Goal: Transaction & Acquisition: Purchase product/service

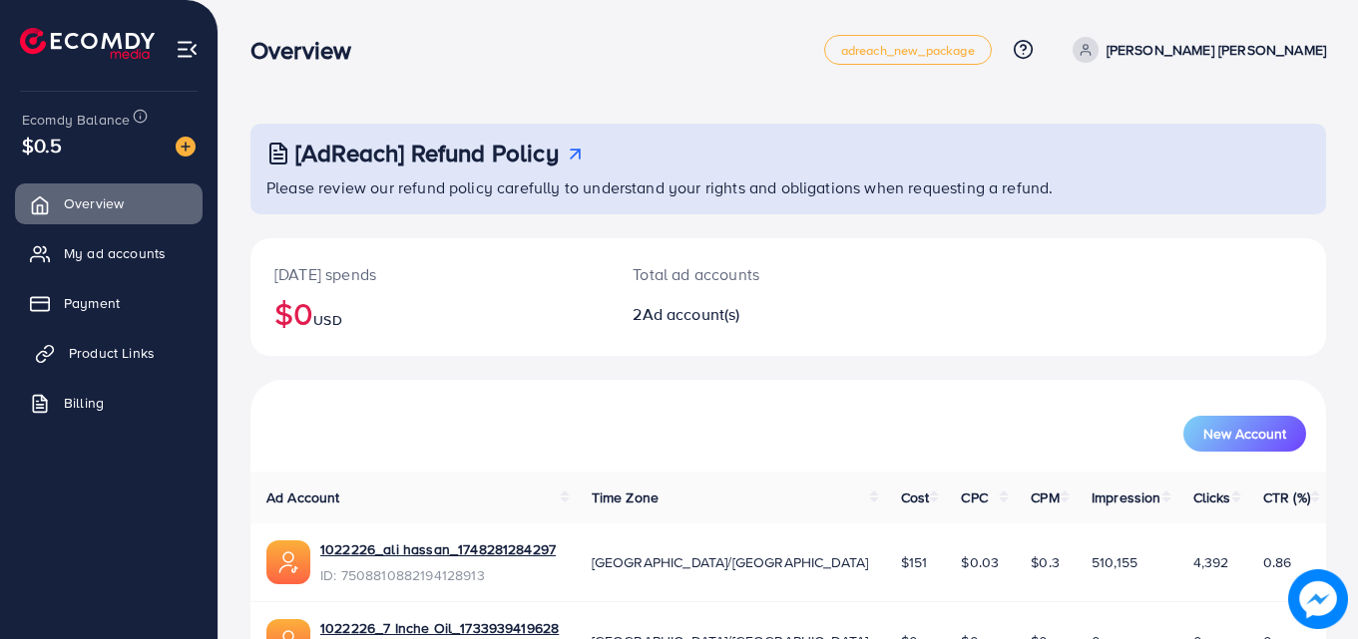
click at [126, 347] on span "Product Links" at bounding box center [112, 353] width 86 height 20
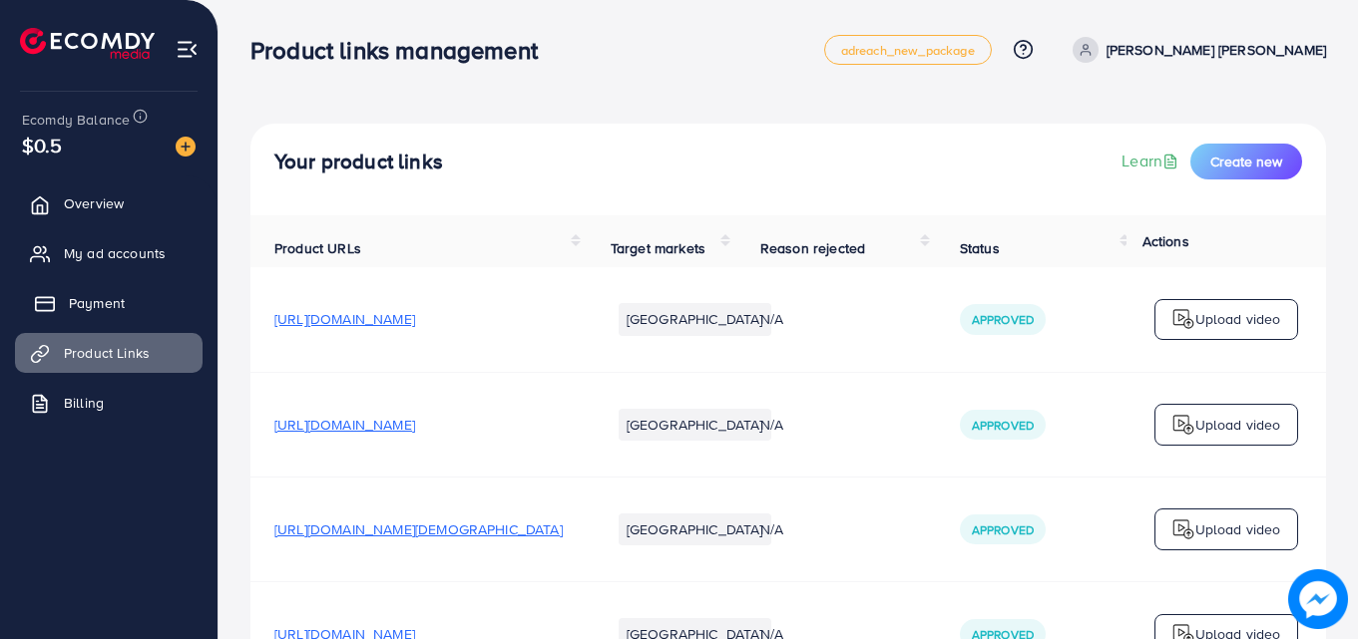
click at [99, 297] on span "Payment" at bounding box center [97, 303] width 56 height 20
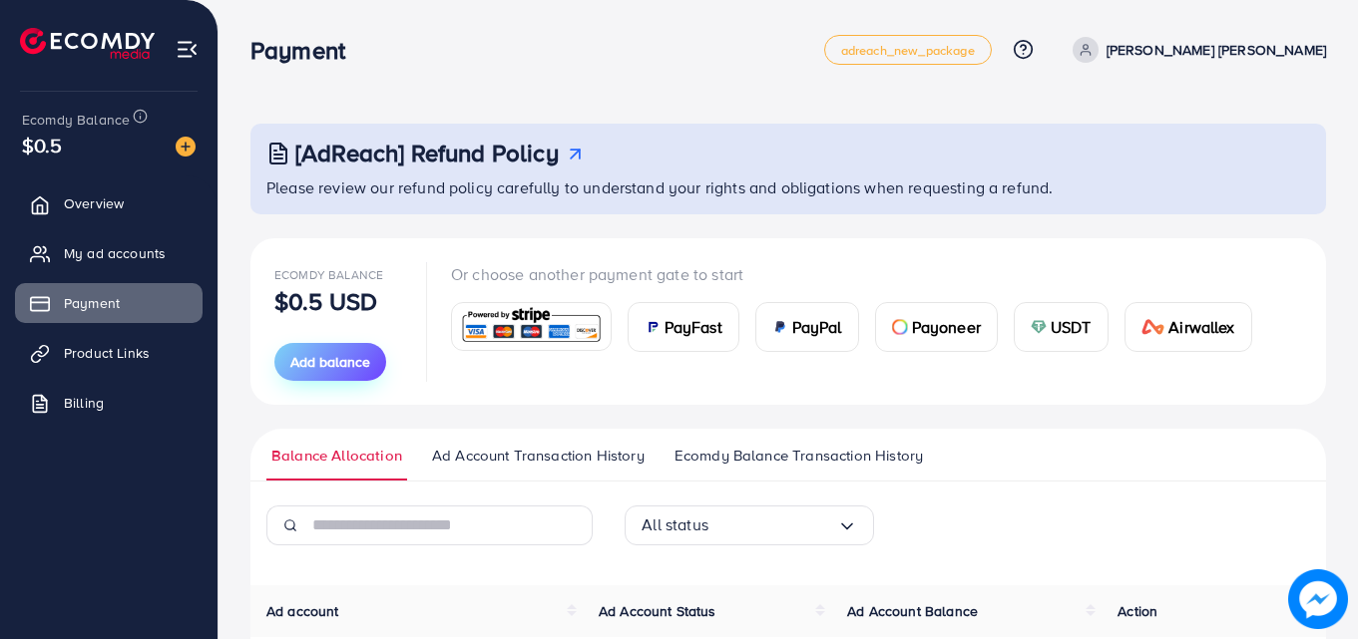
click at [347, 355] on span "Add balance" at bounding box center [330, 362] width 80 height 20
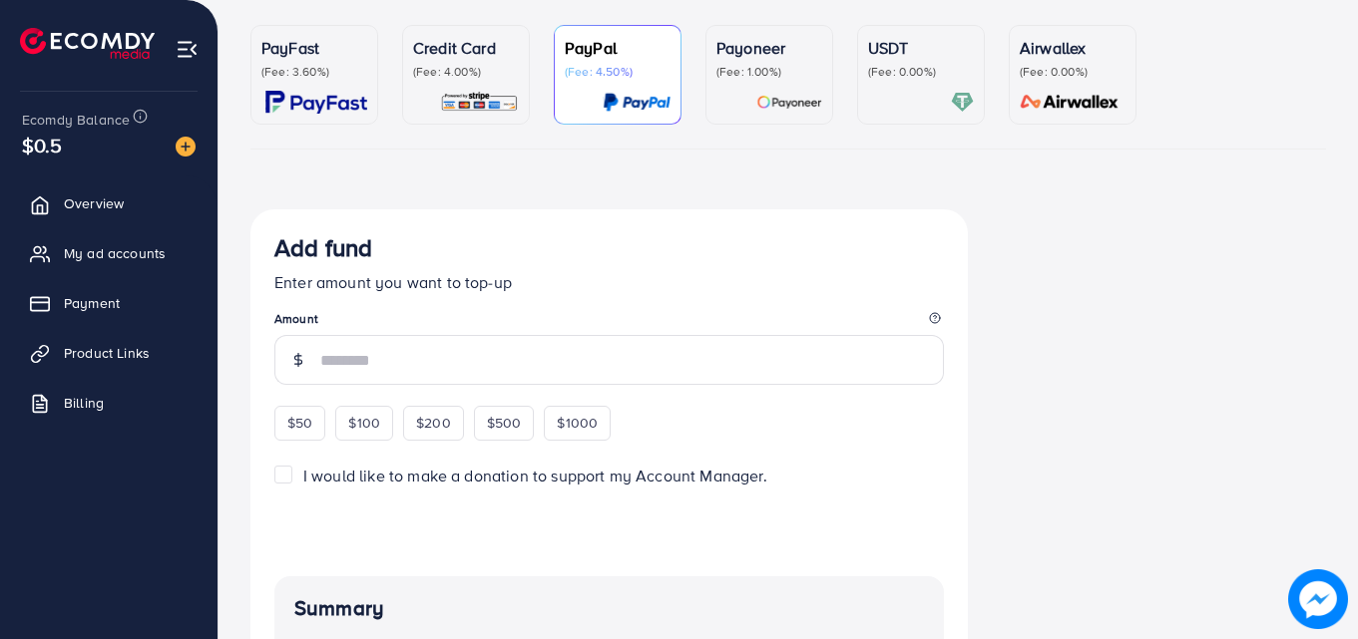
scroll to position [171, 0]
click at [482, 73] on p "(Fee: 4.00%)" at bounding box center [466, 71] width 106 height 16
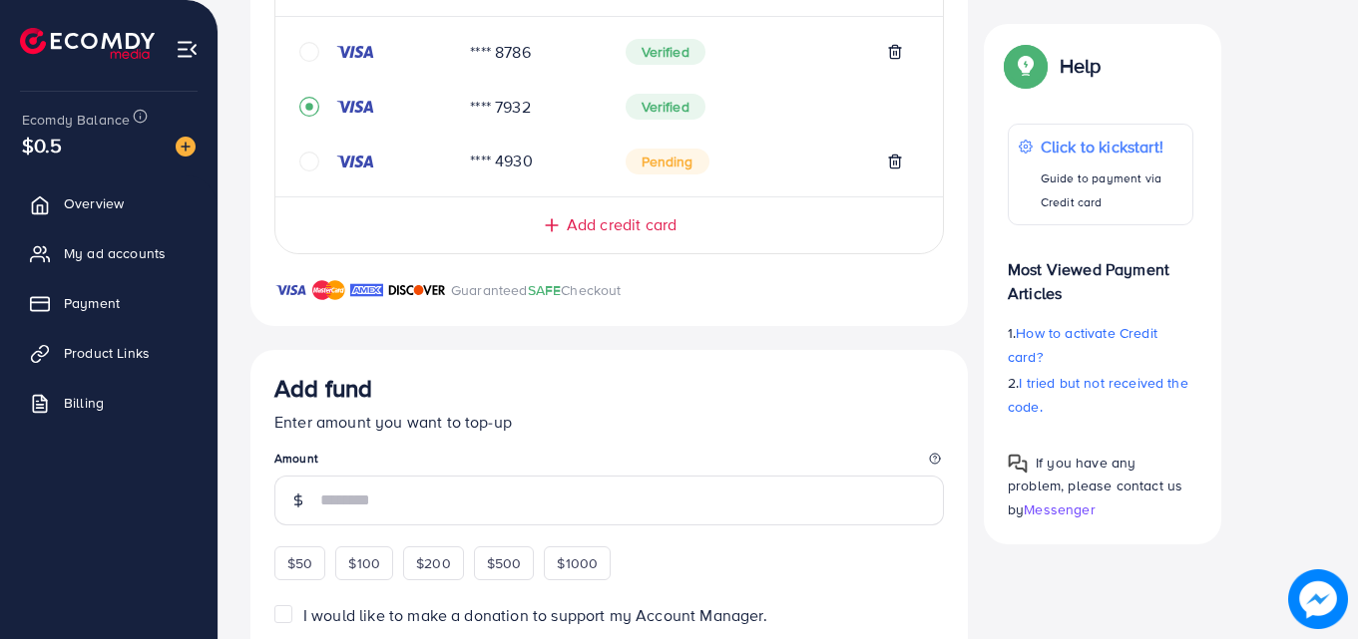
scroll to position [493, 0]
click at [308, 106] on icon "record circle" at bounding box center [309, 106] width 8 height 8
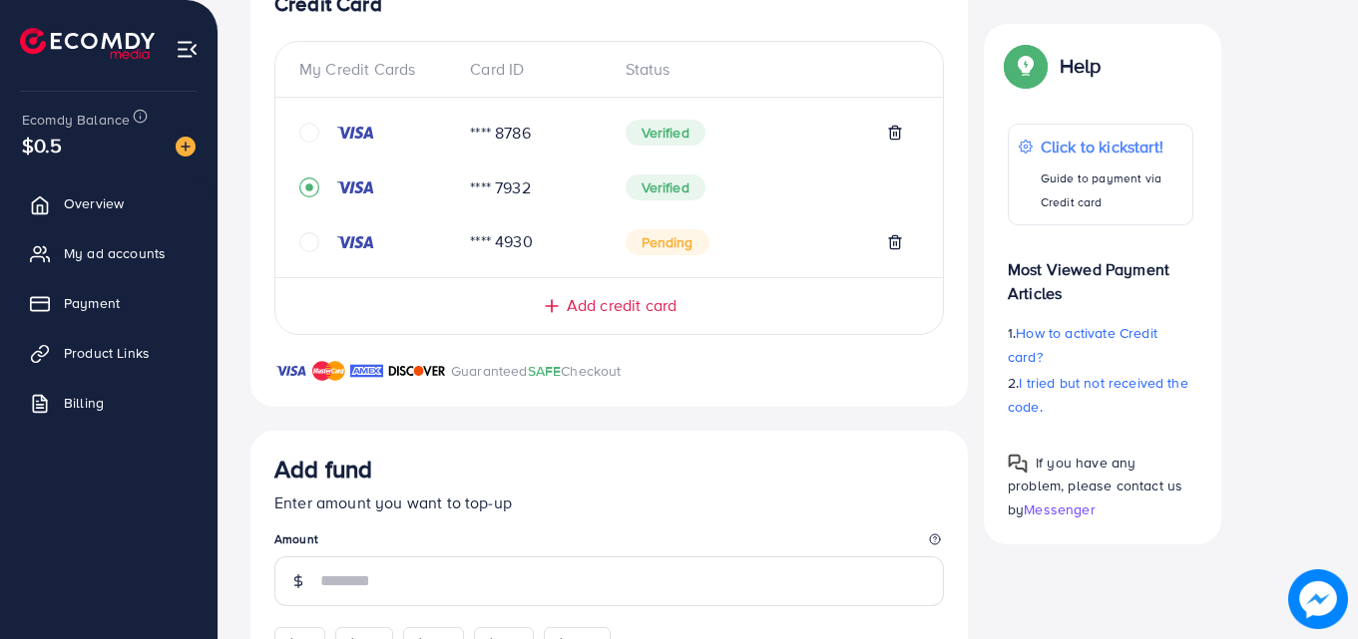
scroll to position [410, 0]
click at [616, 306] on span "Add credit card" at bounding box center [622, 306] width 110 height 23
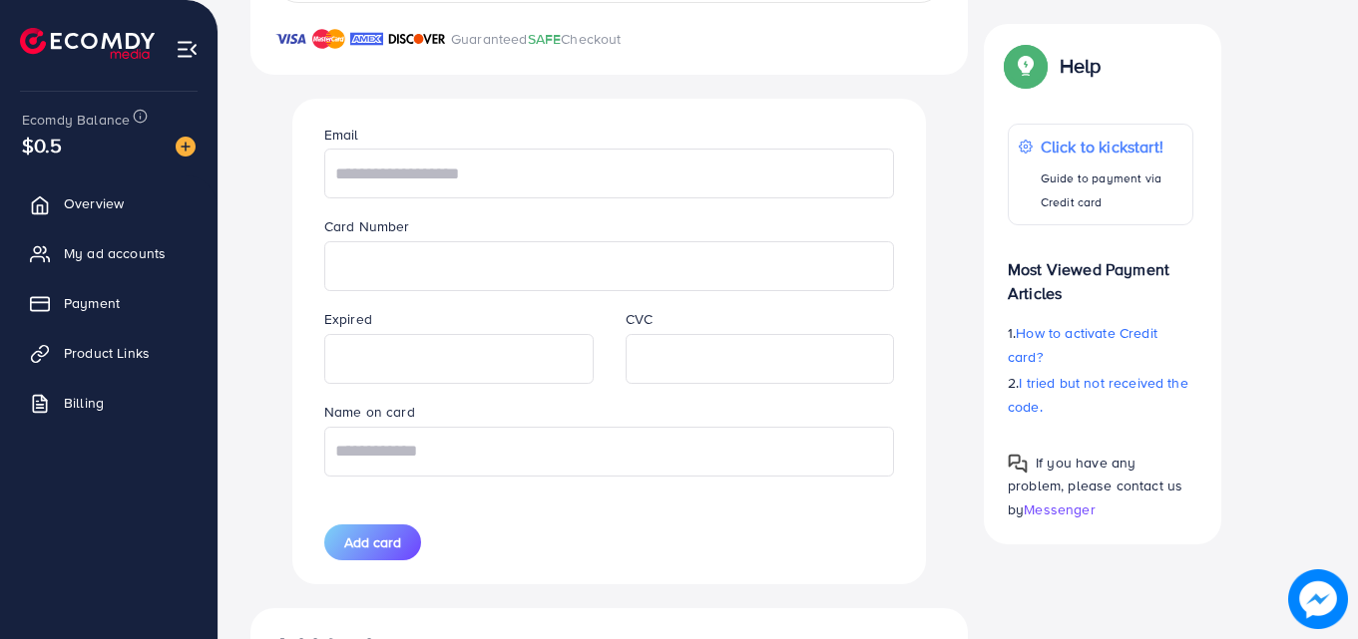
scroll to position [744, 0]
click at [533, 184] on input "text" at bounding box center [609, 173] width 570 height 50
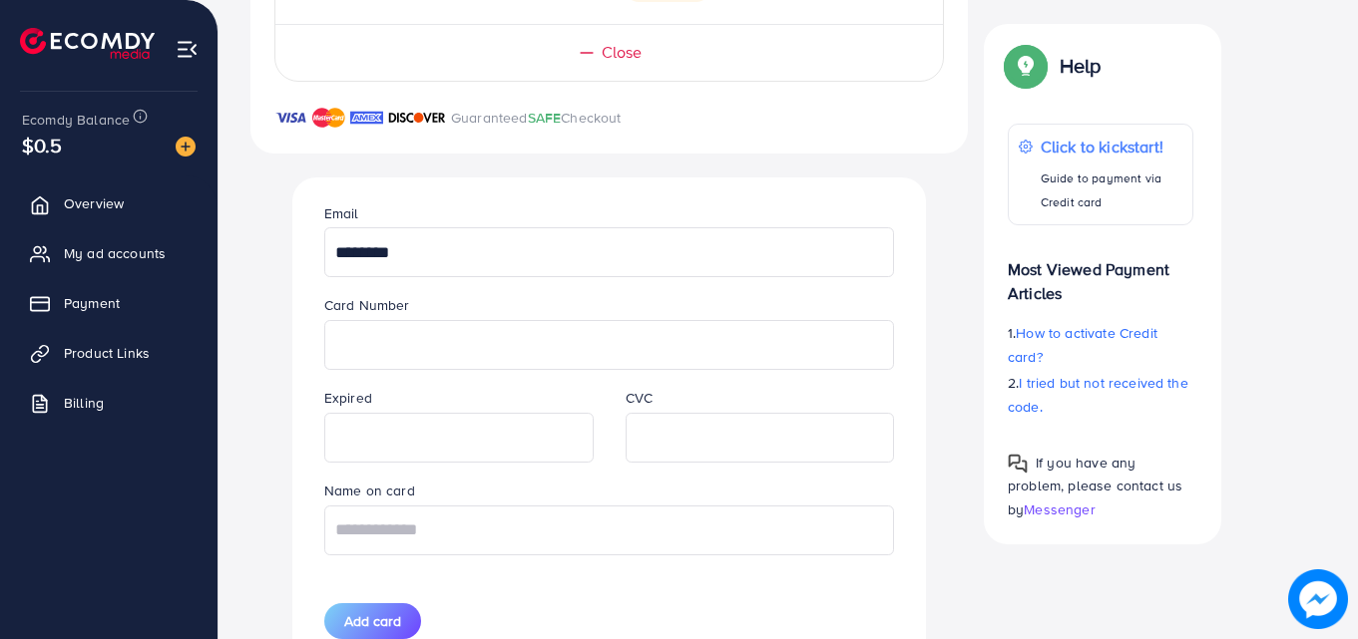
scroll to position [680, 0]
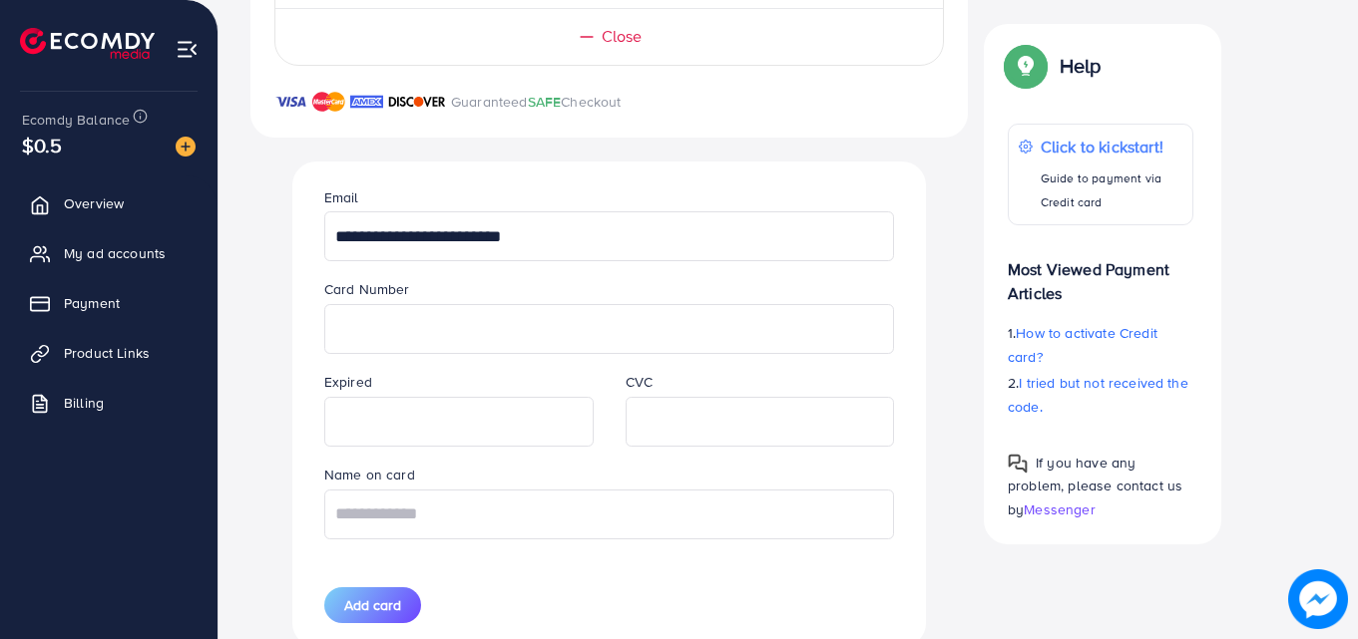
type input "**********"
click at [628, 511] on input "text" at bounding box center [609, 515] width 570 height 50
type input "*******"
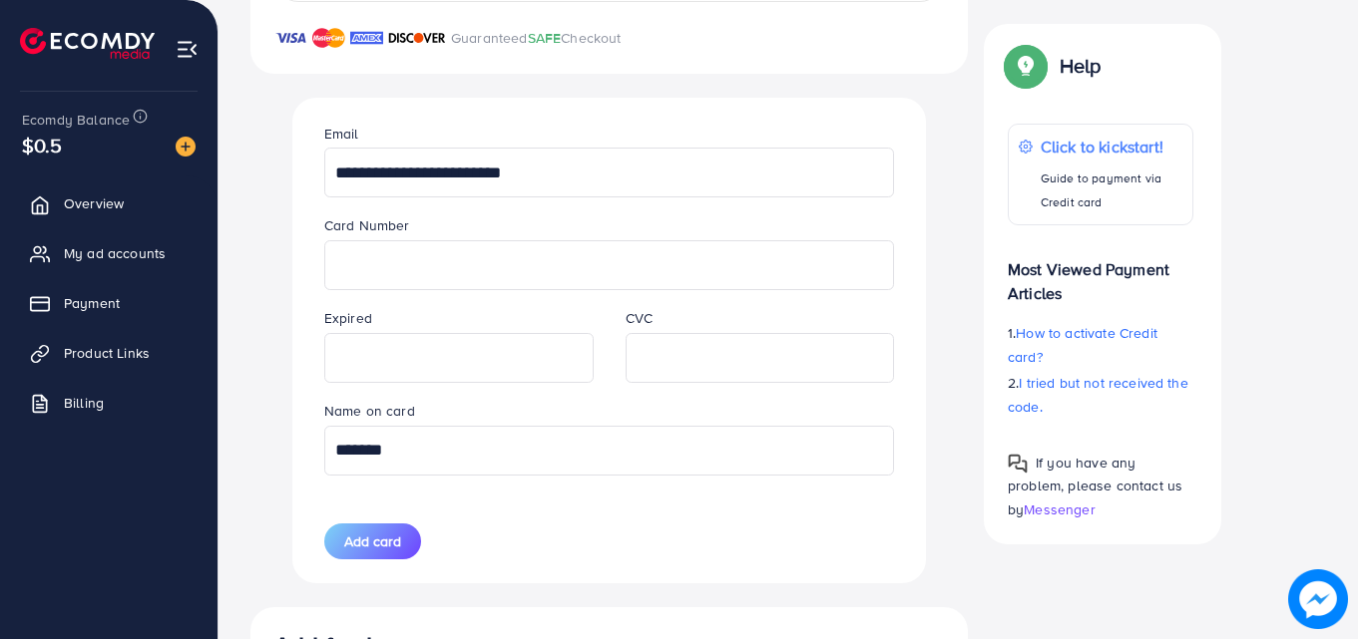
scroll to position [746, 0]
click at [379, 537] on span "Add card" at bounding box center [372, 540] width 57 height 20
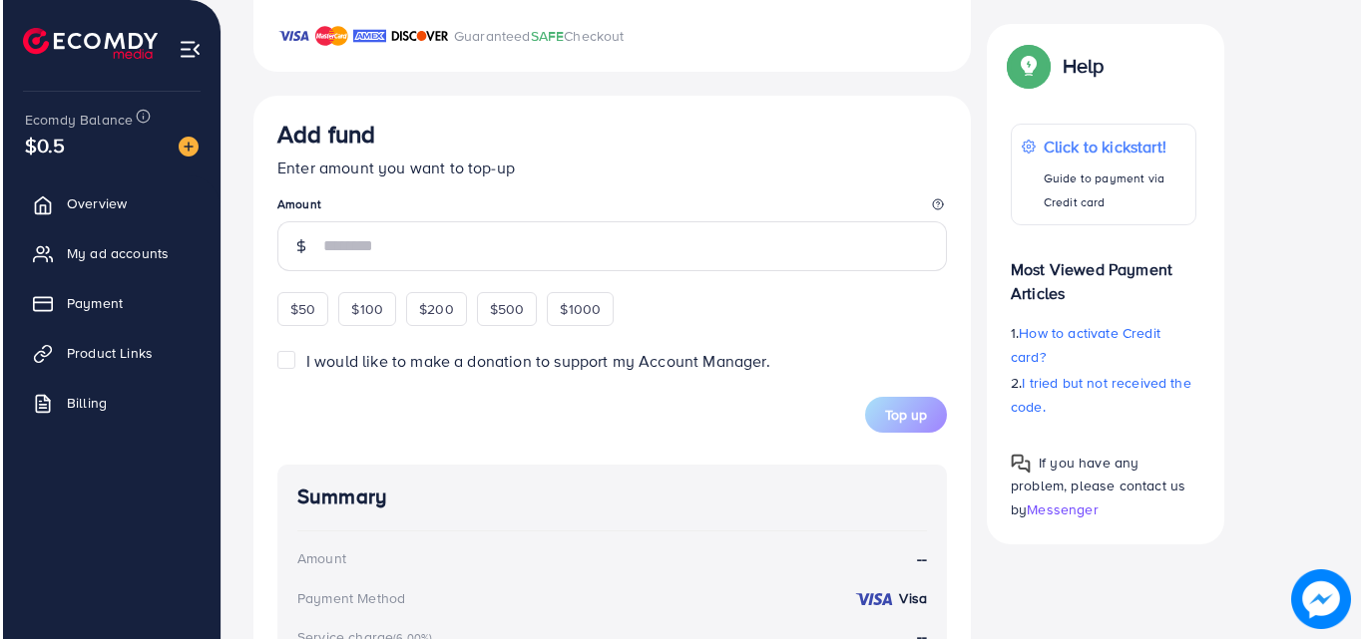
scroll to position [294, 0]
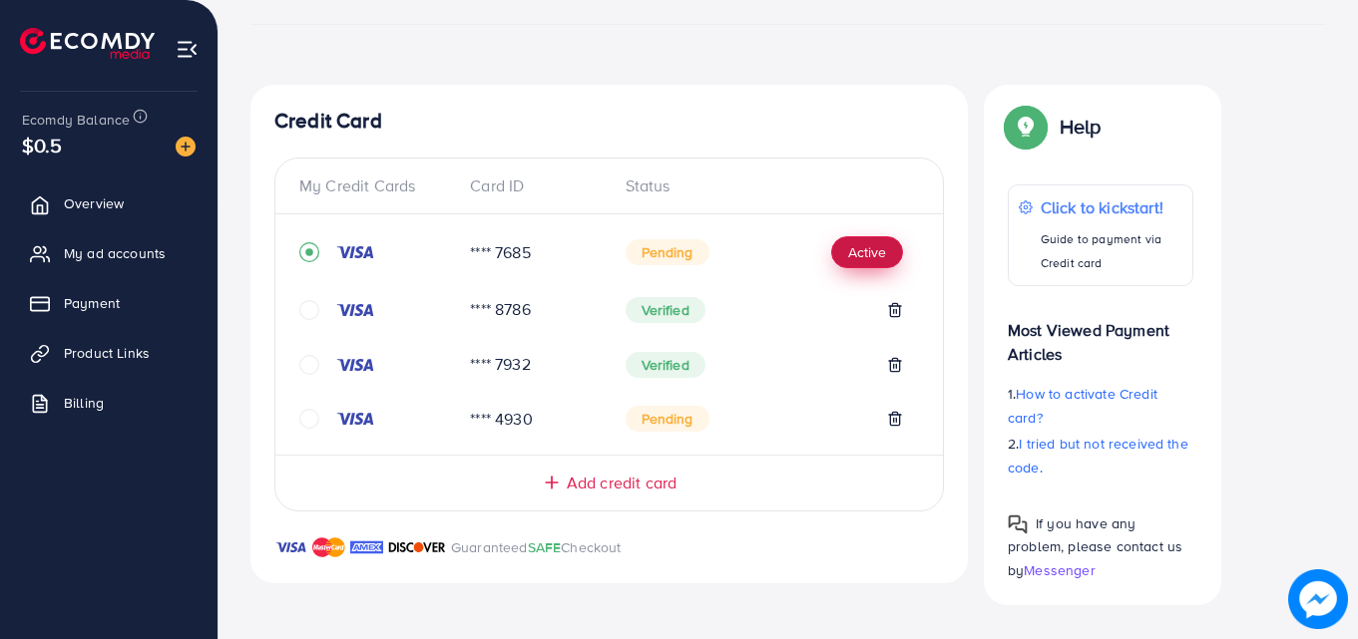
click at [865, 249] on button "Active" at bounding box center [867, 252] width 72 height 32
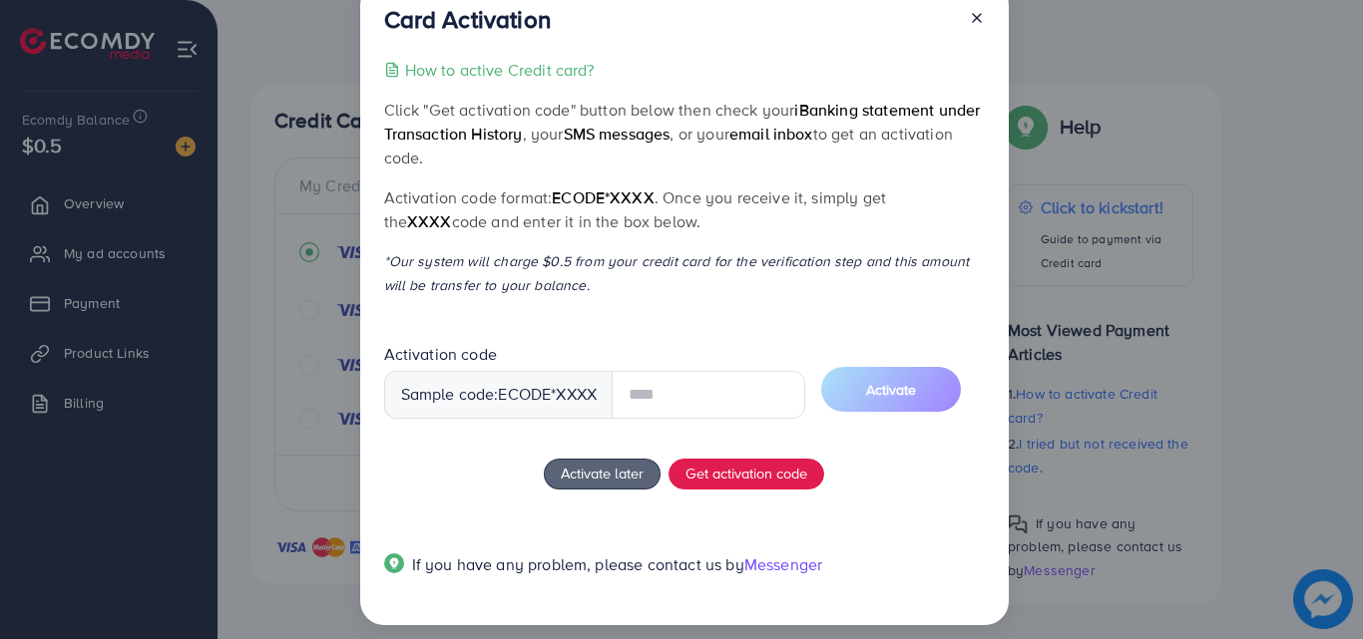
scroll to position [61, 0]
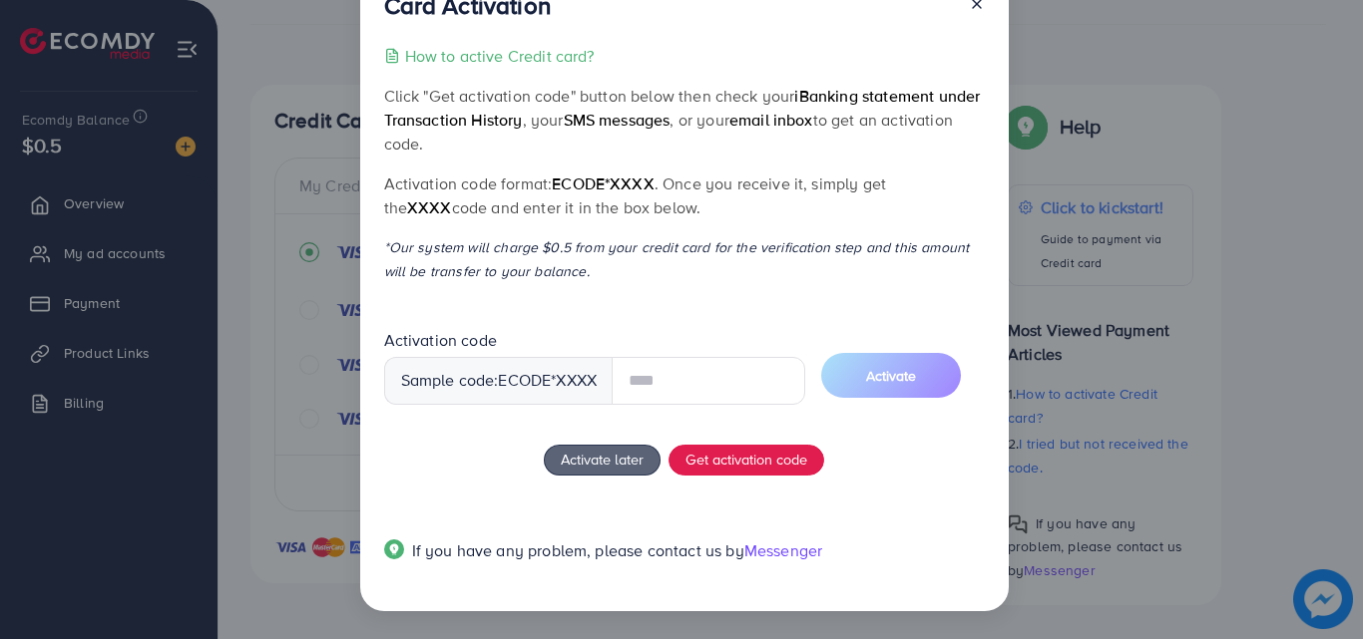
click at [656, 393] on input "text" at bounding box center [709, 381] width 194 height 48
type input "****"
click at [937, 376] on button "Activate" at bounding box center [891, 375] width 140 height 45
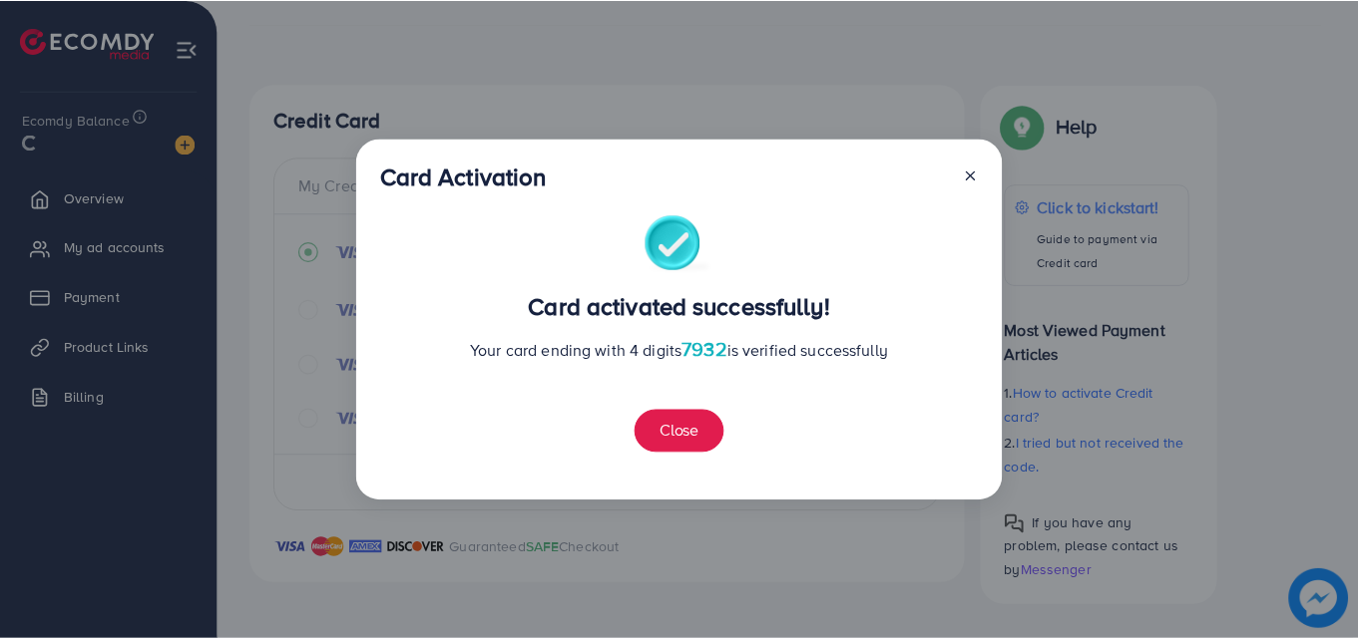
scroll to position [0, 0]
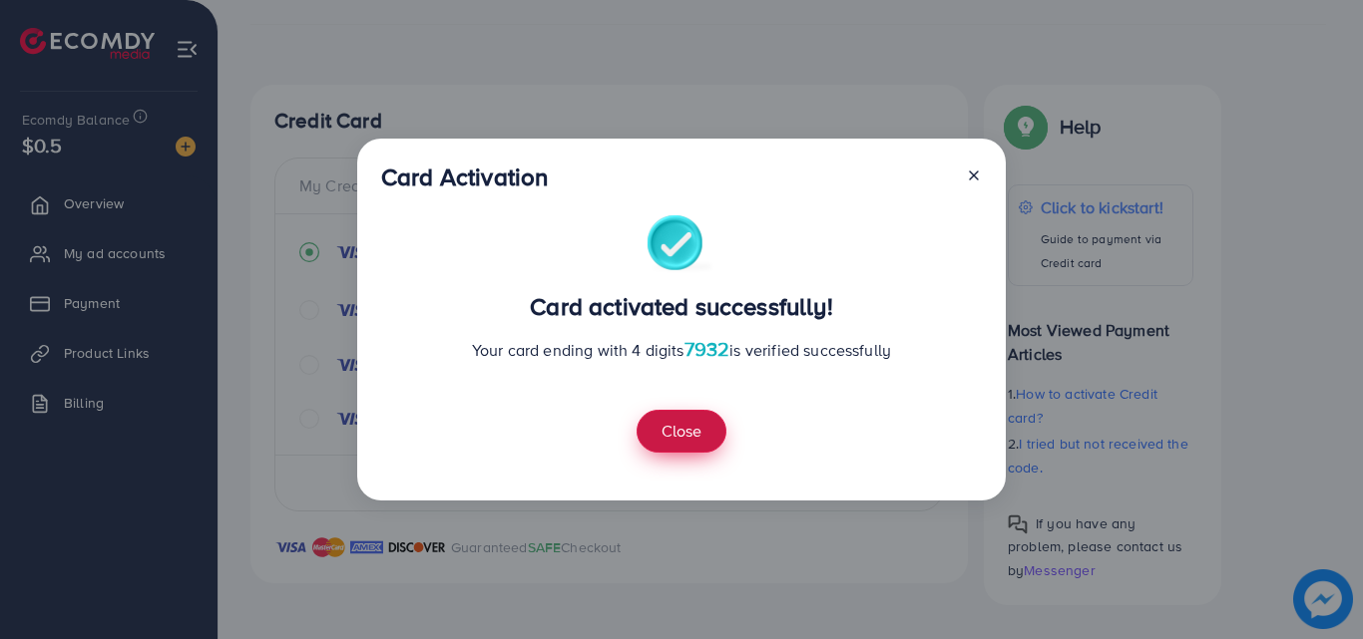
click at [680, 437] on button "Close" at bounding box center [681, 431] width 90 height 43
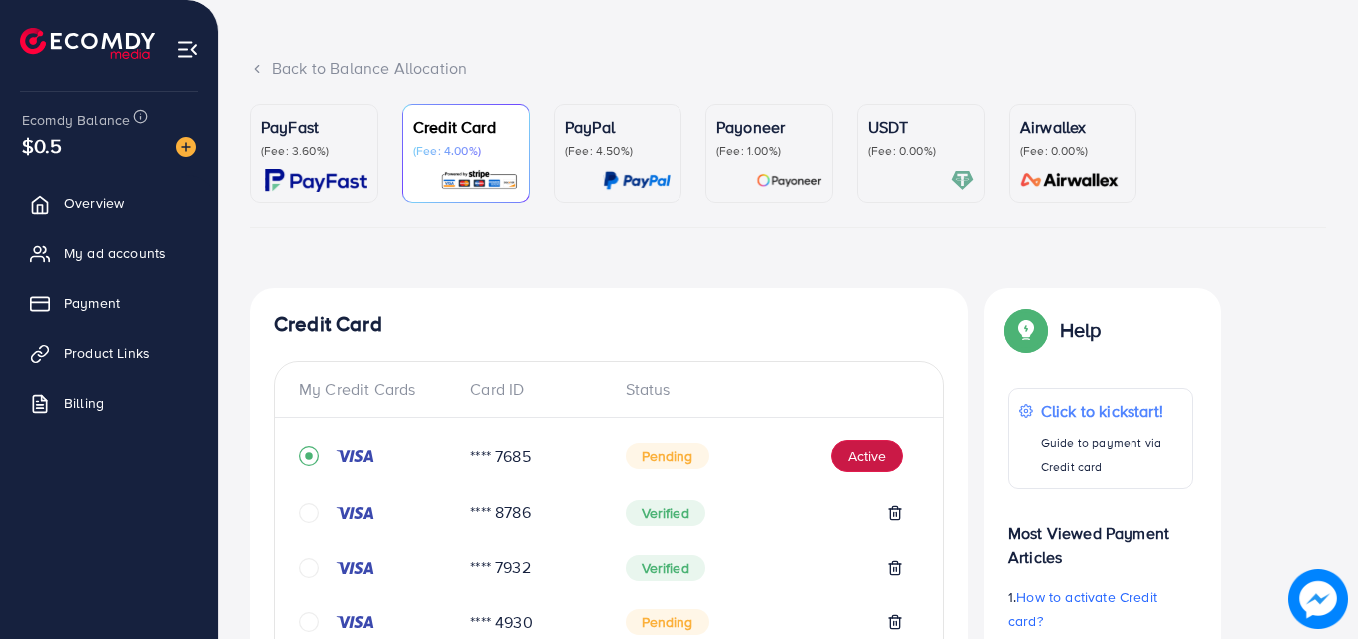
scroll to position [92, 0]
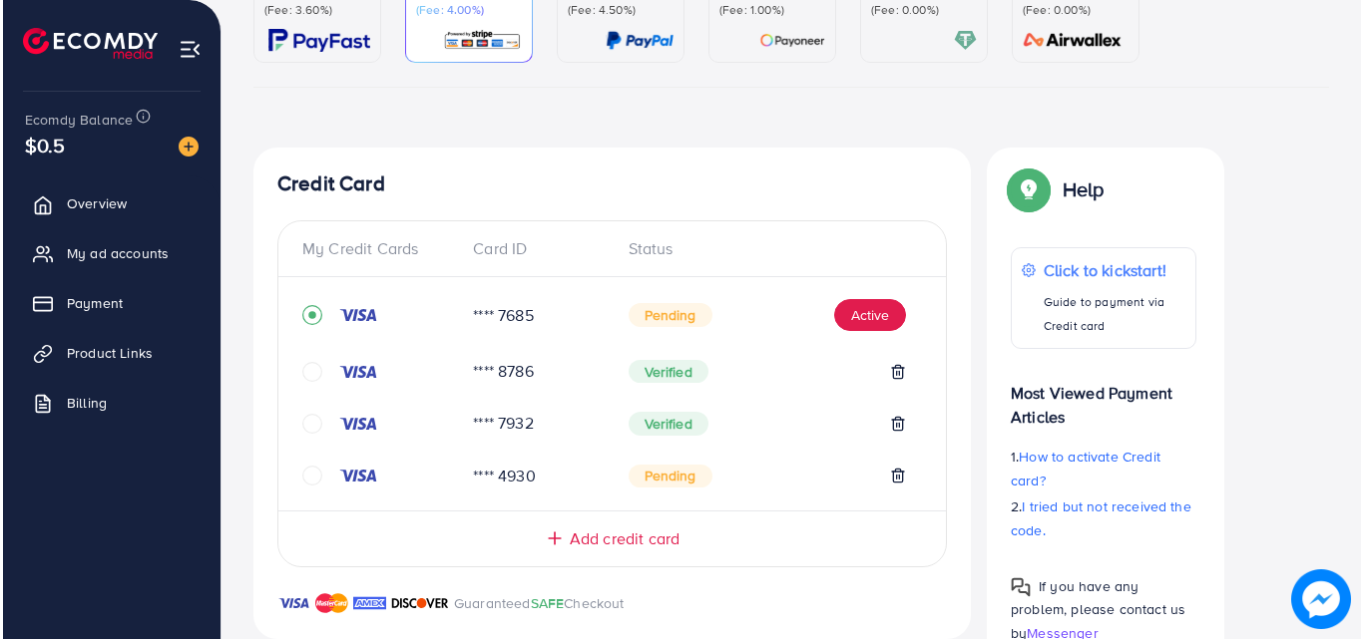
scroll to position [232, 0]
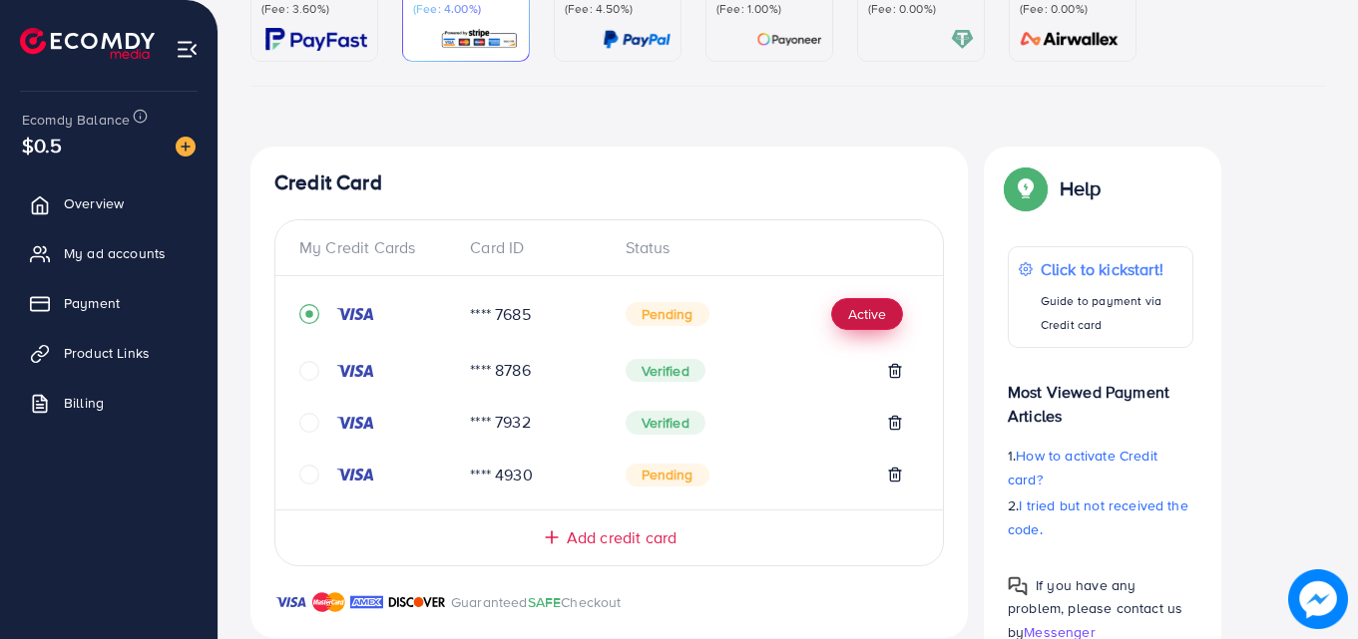
click at [873, 306] on button "Active" at bounding box center [867, 314] width 72 height 32
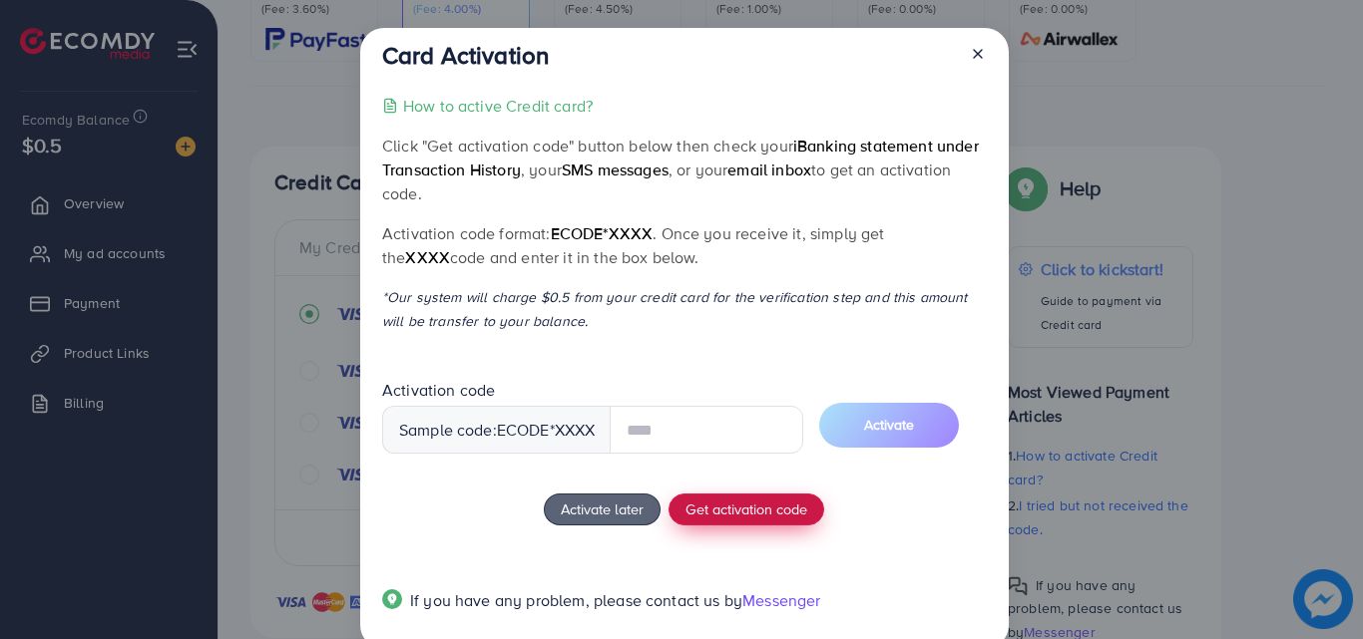
click at [738, 507] on div "How to active Credit card? Click "Get activation code" button below then check …" at bounding box center [684, 366] width 604 height 544
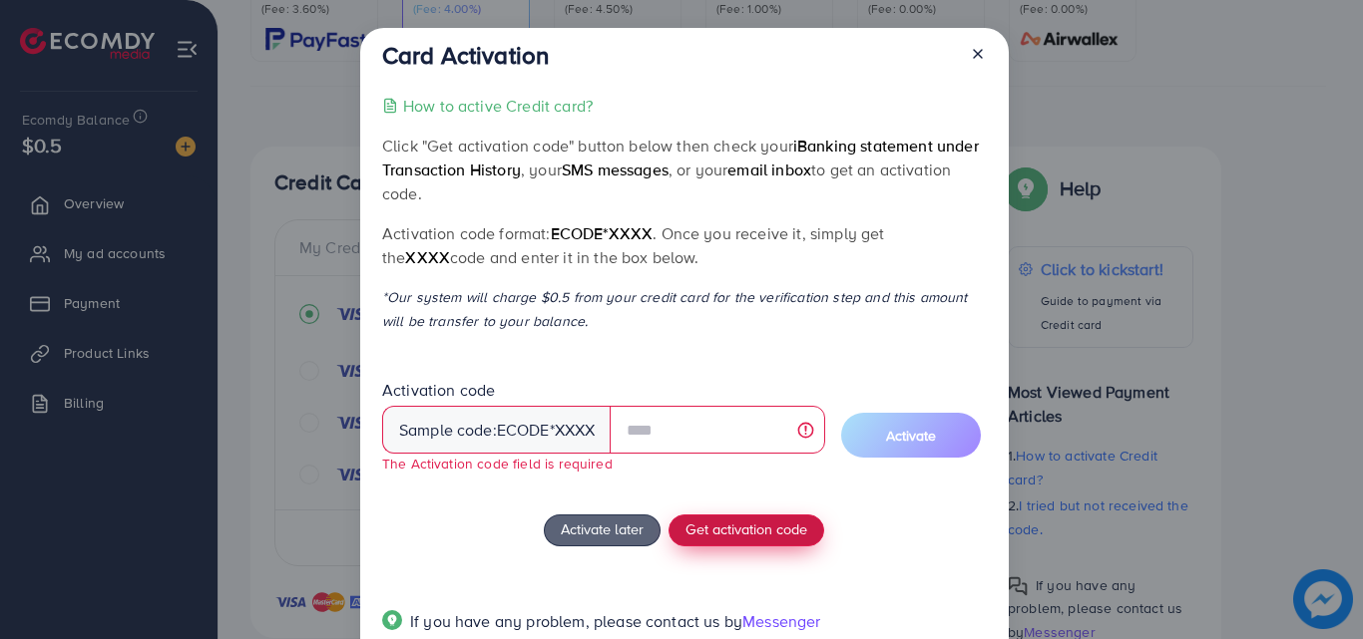
click at [738, 532] on span "Get activation code" at bounding box center [746, 529] width 122 height 21
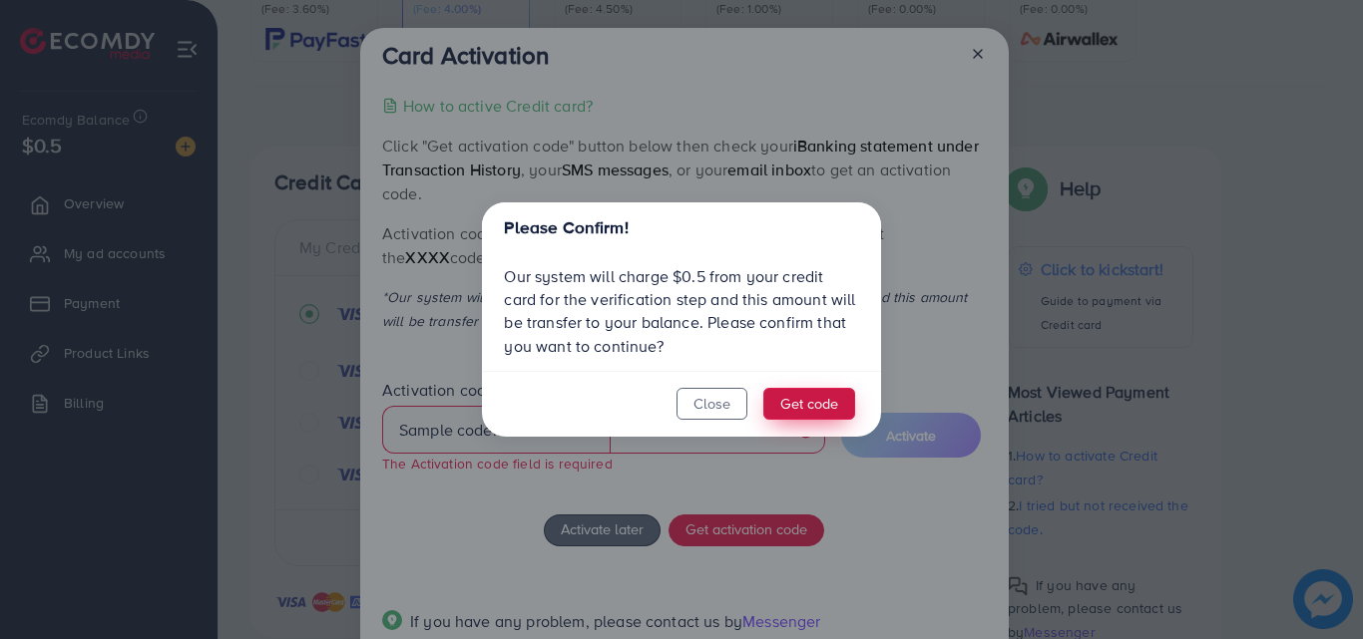
click at [802, 400] on button "Get code" at bounding box center [809, 404] width 92 height 32
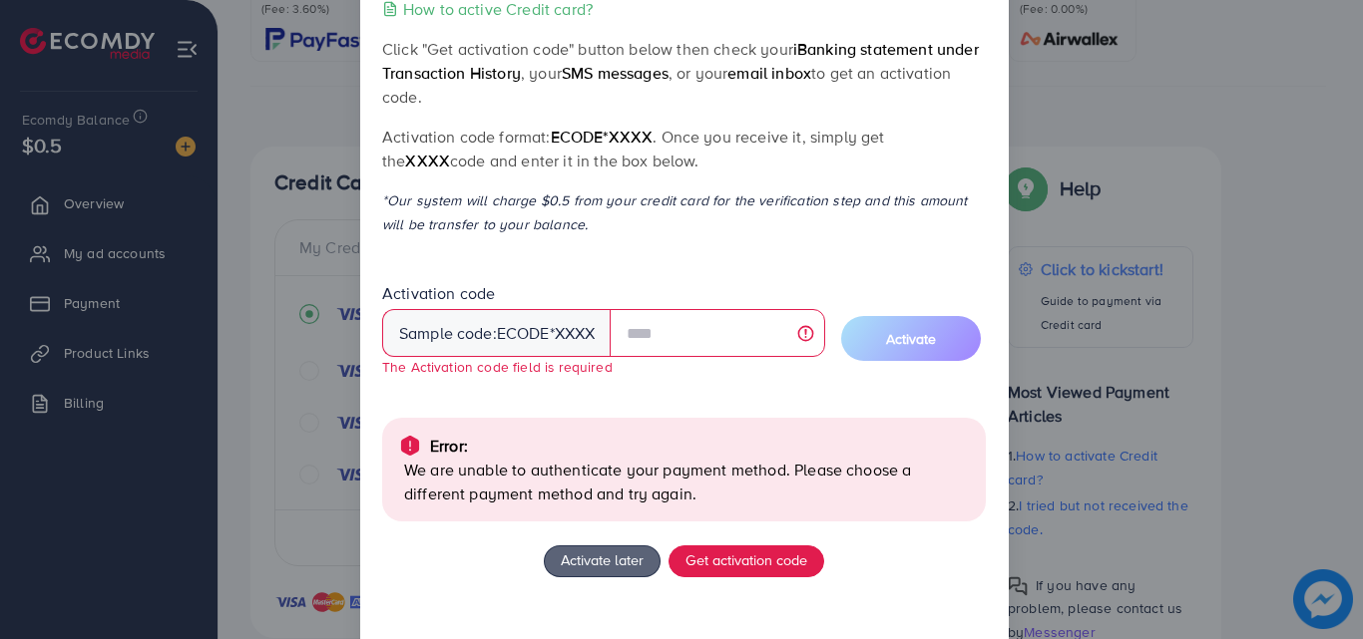
scroll to position [187, 0]
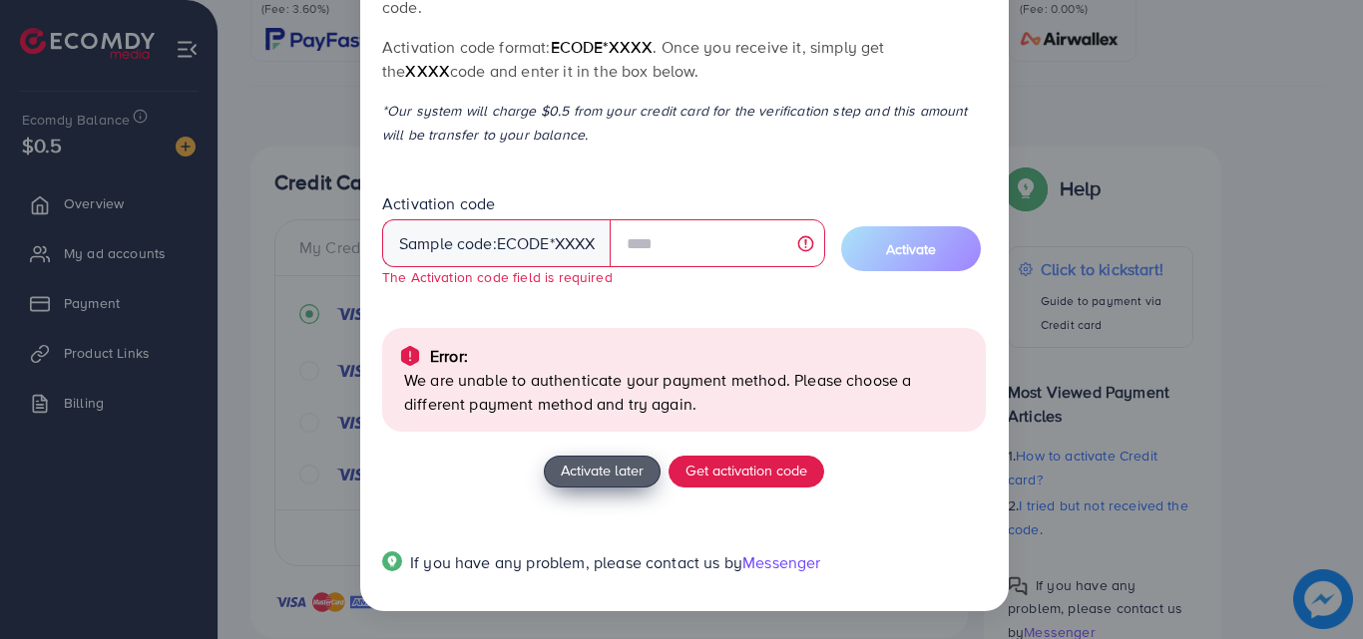
click at [624, 480] on span "Activate later" at bounding box center [602, 470] width 83 height 21
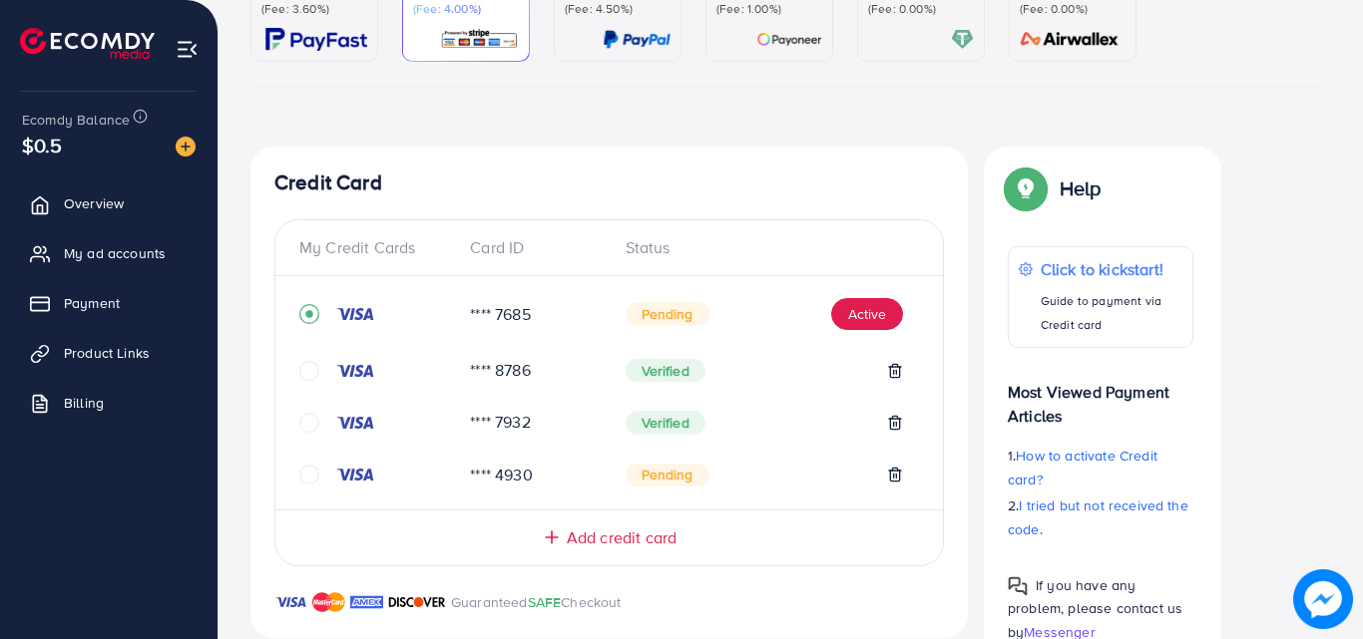
scroll to position [59, 0]
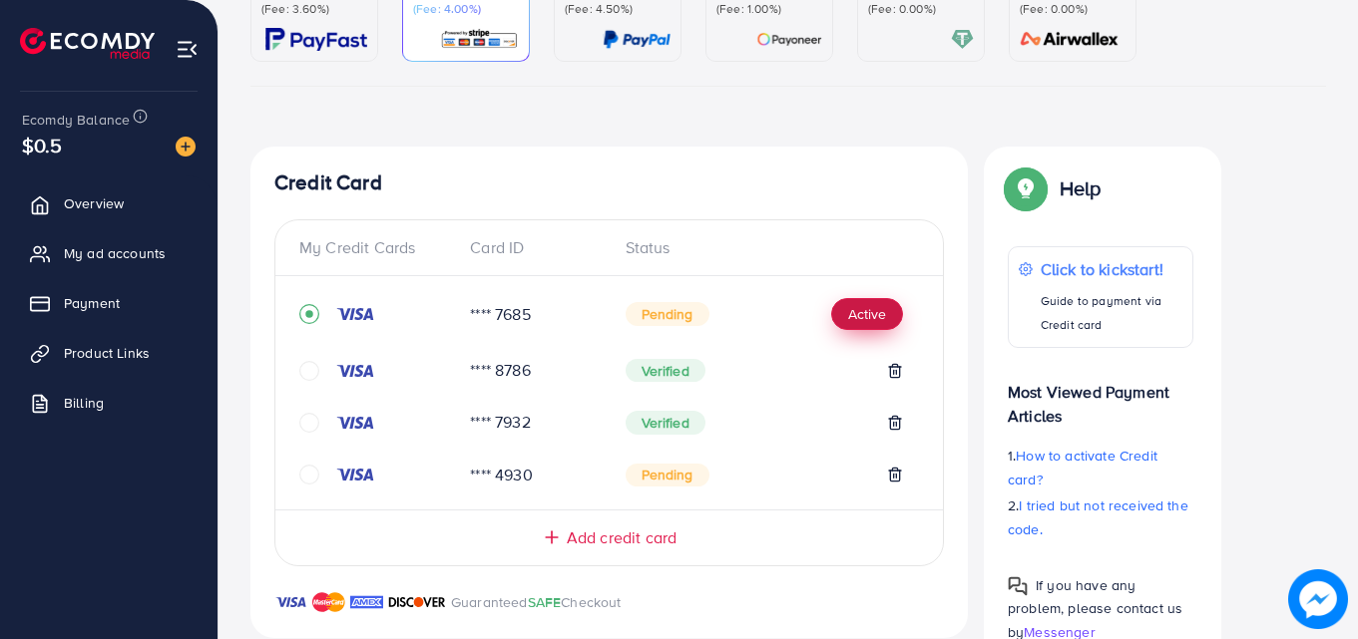
click at [873, 318] on button "Active" at bounding box center [867, 314] width 72 height 32
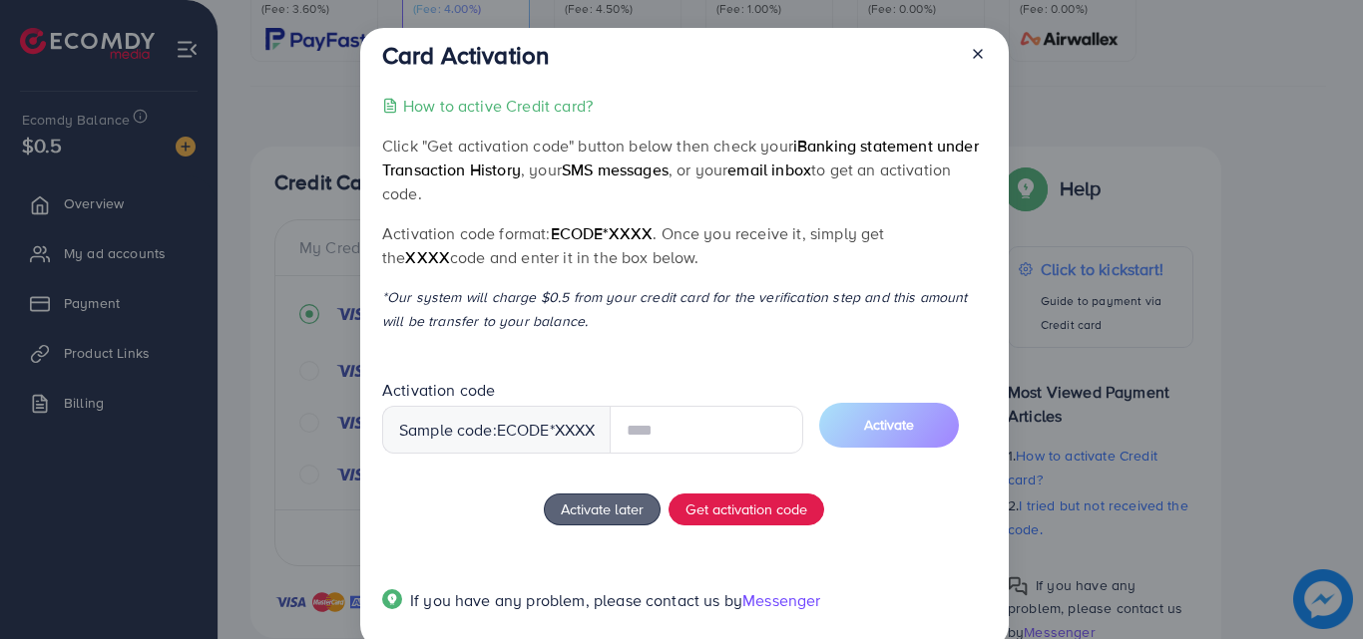
click at [723, 435] on input "text" at bounding box center [707, 430] width 194 height 48
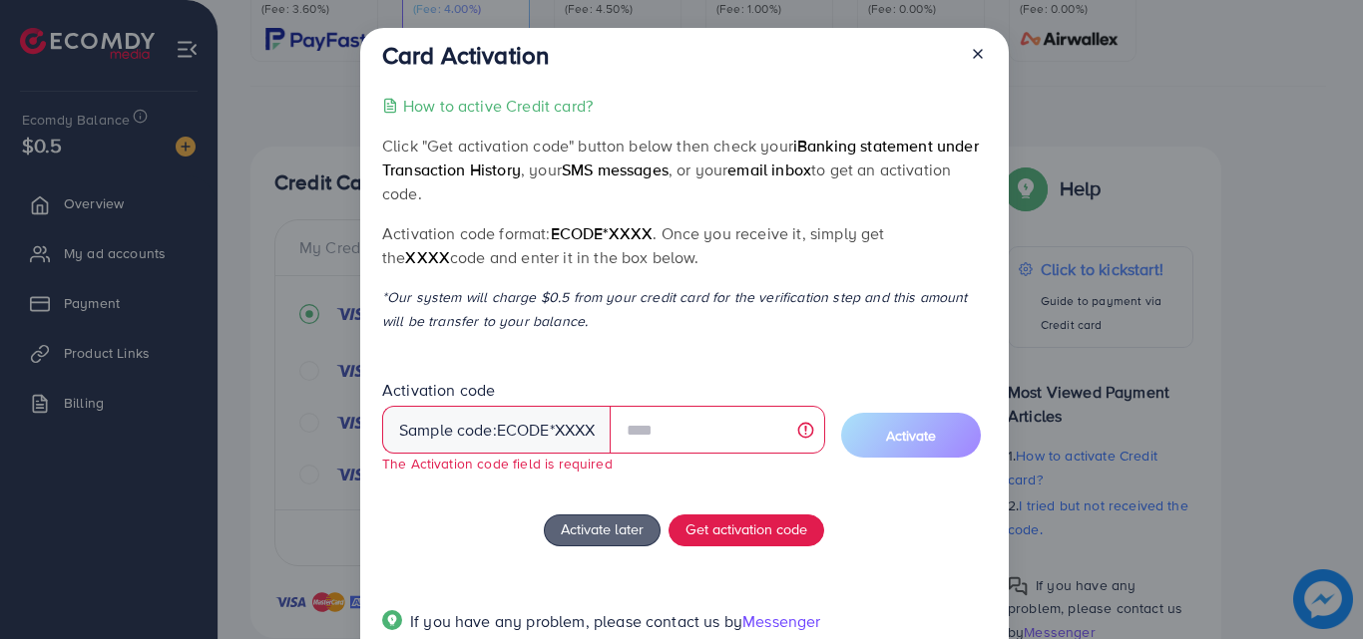
click at [822, 543] on div "How to active Credit card? Click "Get activation code" button below then check …" at bounding box center [684, 376] width 604 height 564
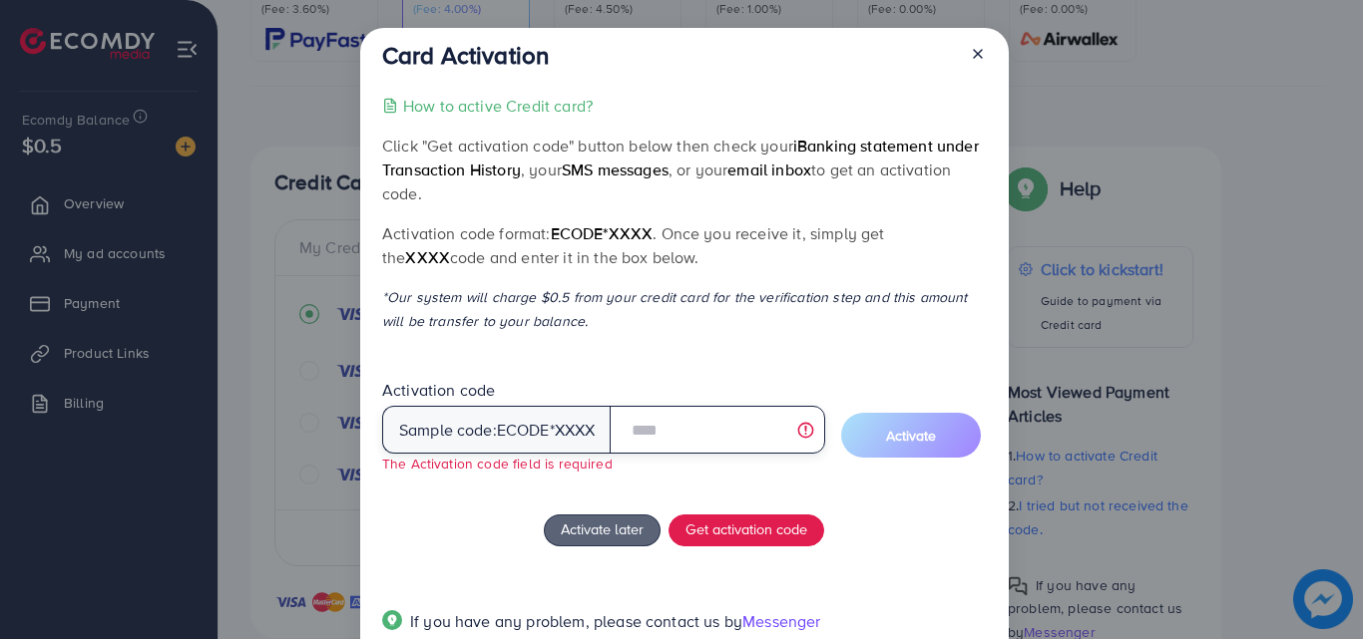
click at [692, 431] on input "text" at bounding box center [717, 430] width 214 height 48
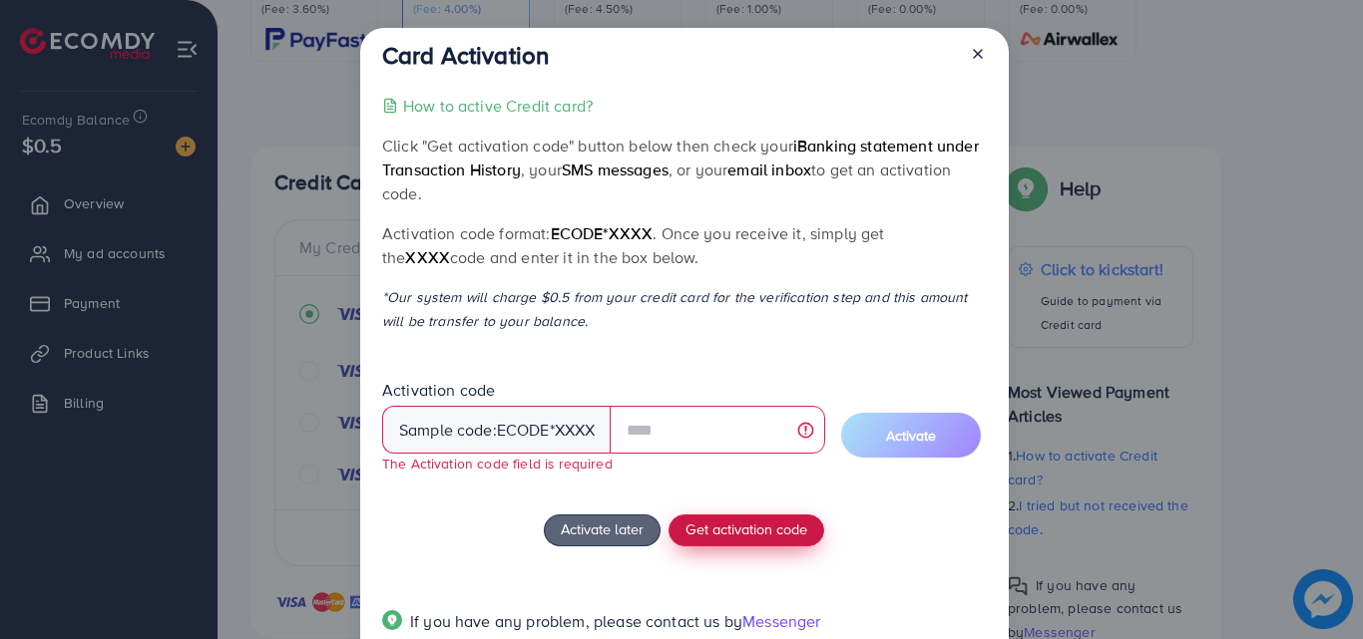
click at [690, 526] on span "Get activation code" at bounding box center [746, 529] width 122 height 21
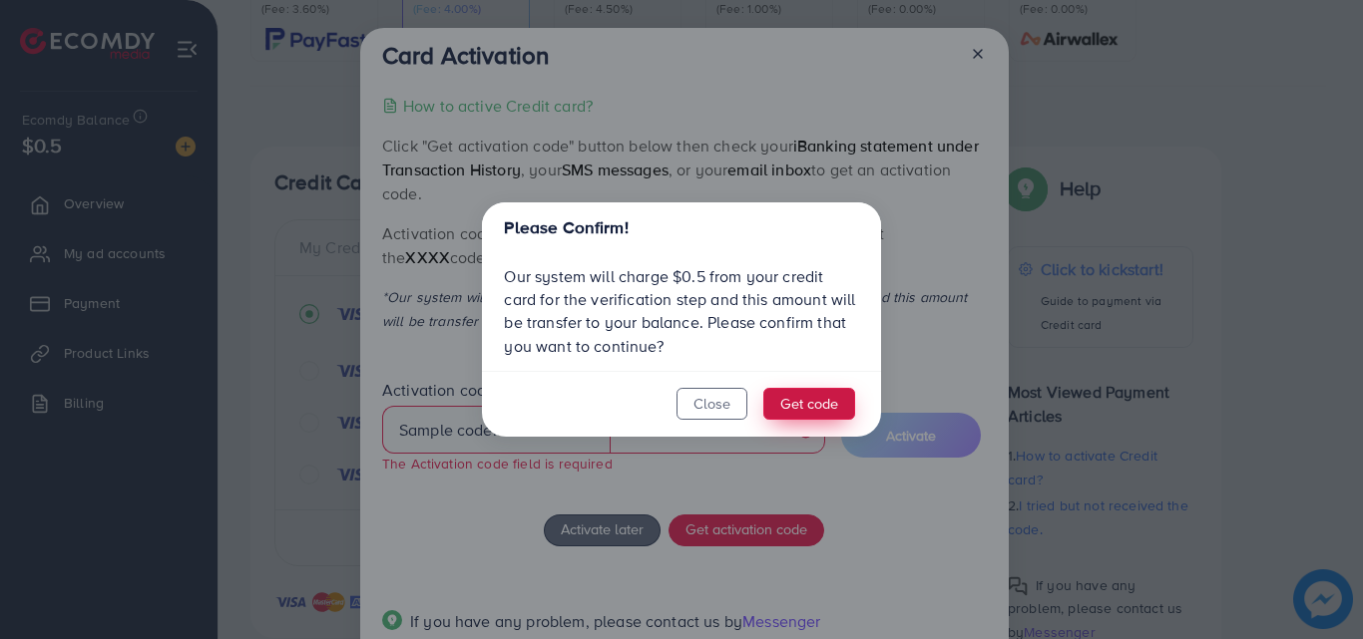
click at [792, 411] on button "Get code" at bounding box center [809, 404] width 92 height 32
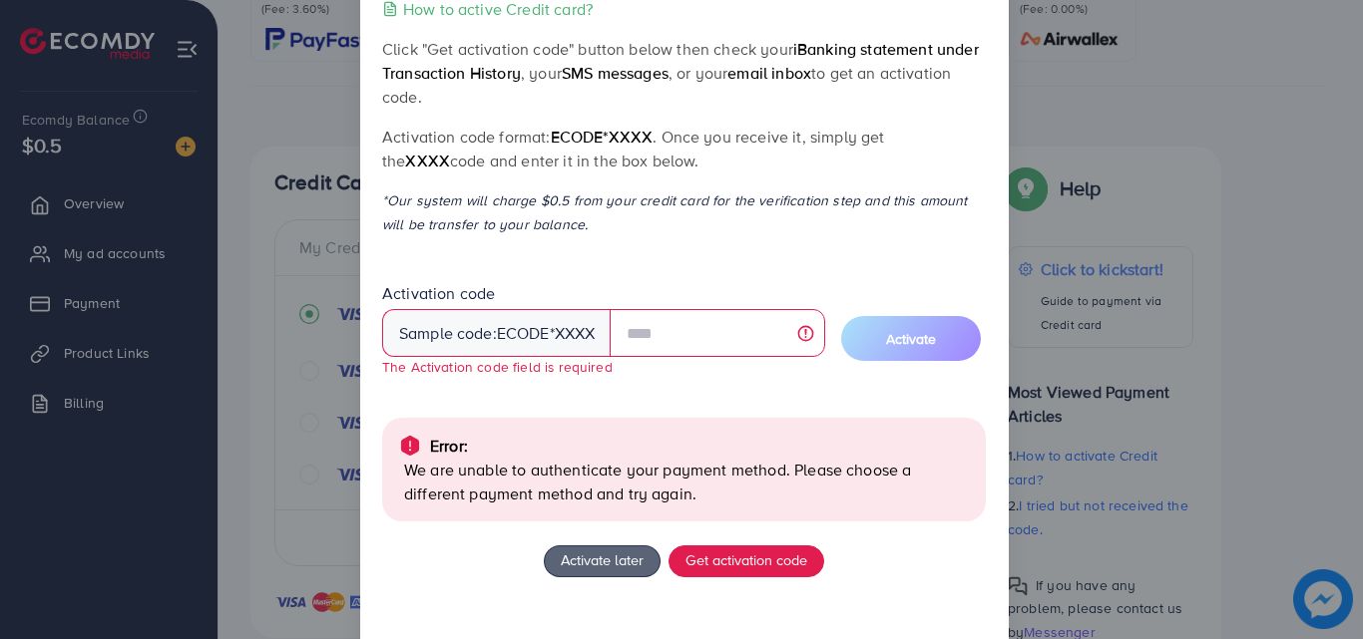
scroll to position [187, 0]
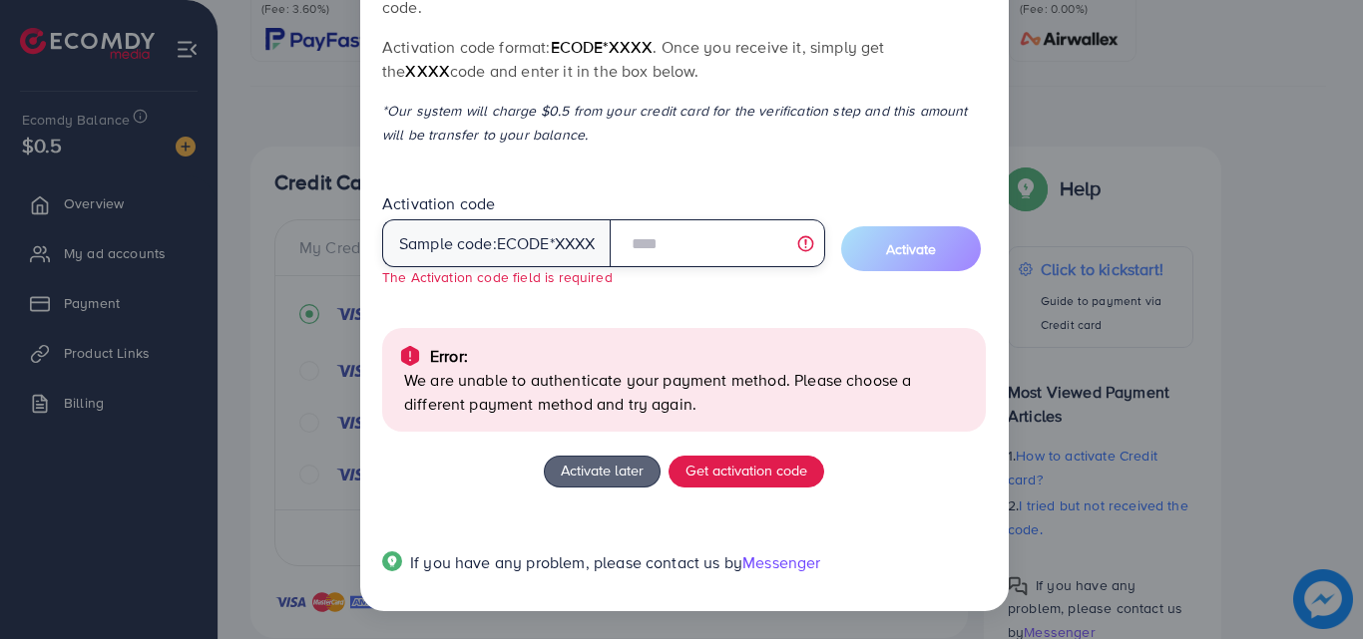
click at [677, 231] on input "text" at bounding box center [717, 243] width 214 height 48
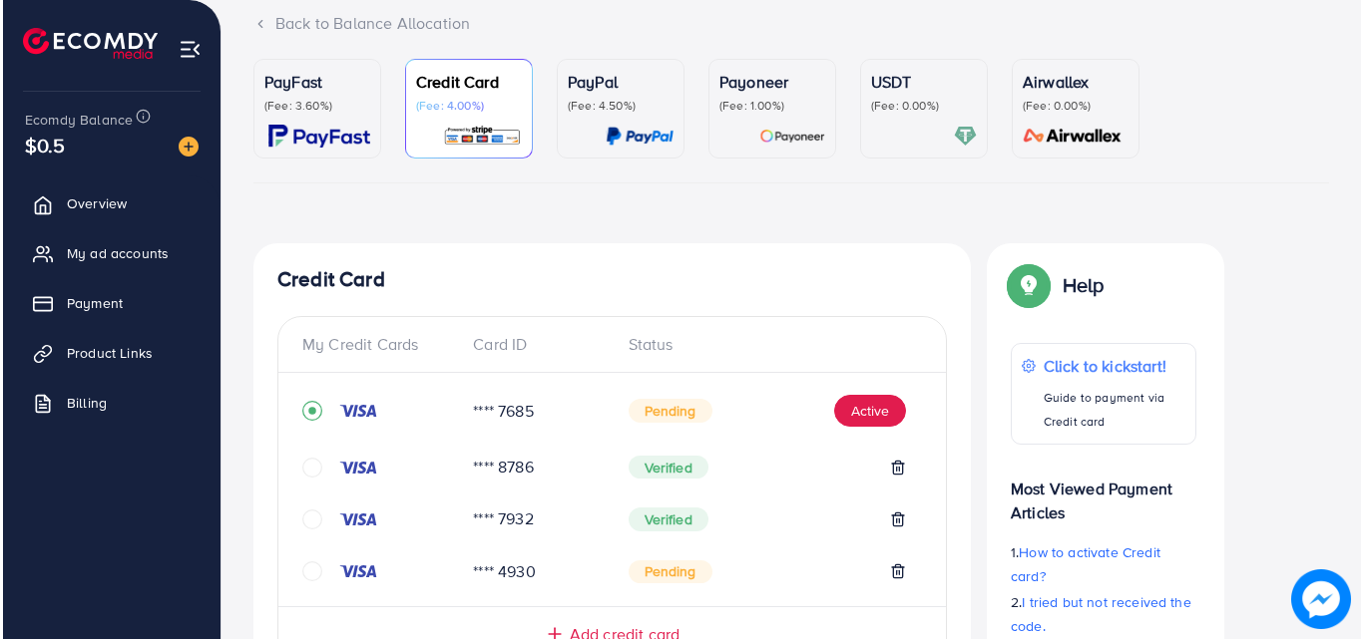
scroll to position [137, 0]
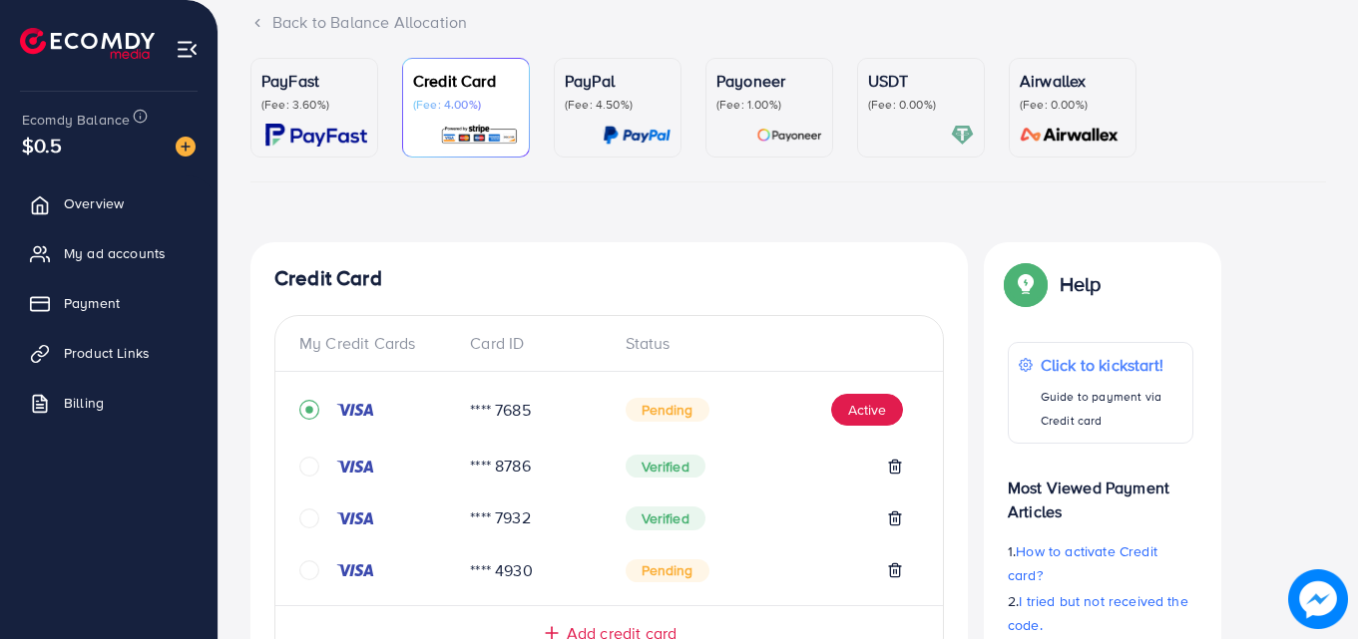
click at [358, 401] on div at bounding box center [376, 410] width 155 height 20
click at [657, 413] on span "Pending" at bounding box center [667, 410] width 84 height 24
click at [656, 414] on span "Pending" at bounding box center [667, 410] width 84 height 24
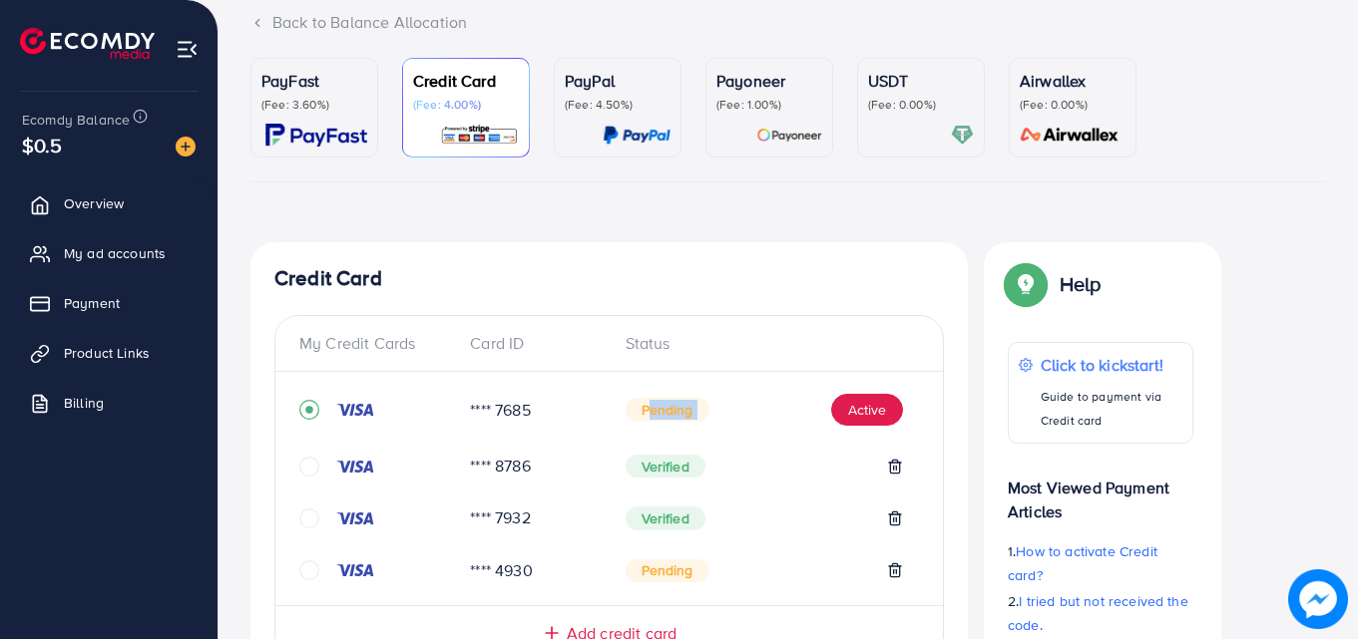
click at [656, 414] on span "Pending" at bounding box center [667, 410] width 84 height 24
click at [574, 414] on div "**** 7685" at bounding box center [531, 410] width 155 height 23
click at [866, 418] on button "Active" at bounding box center [867, 410] width 72 height 32
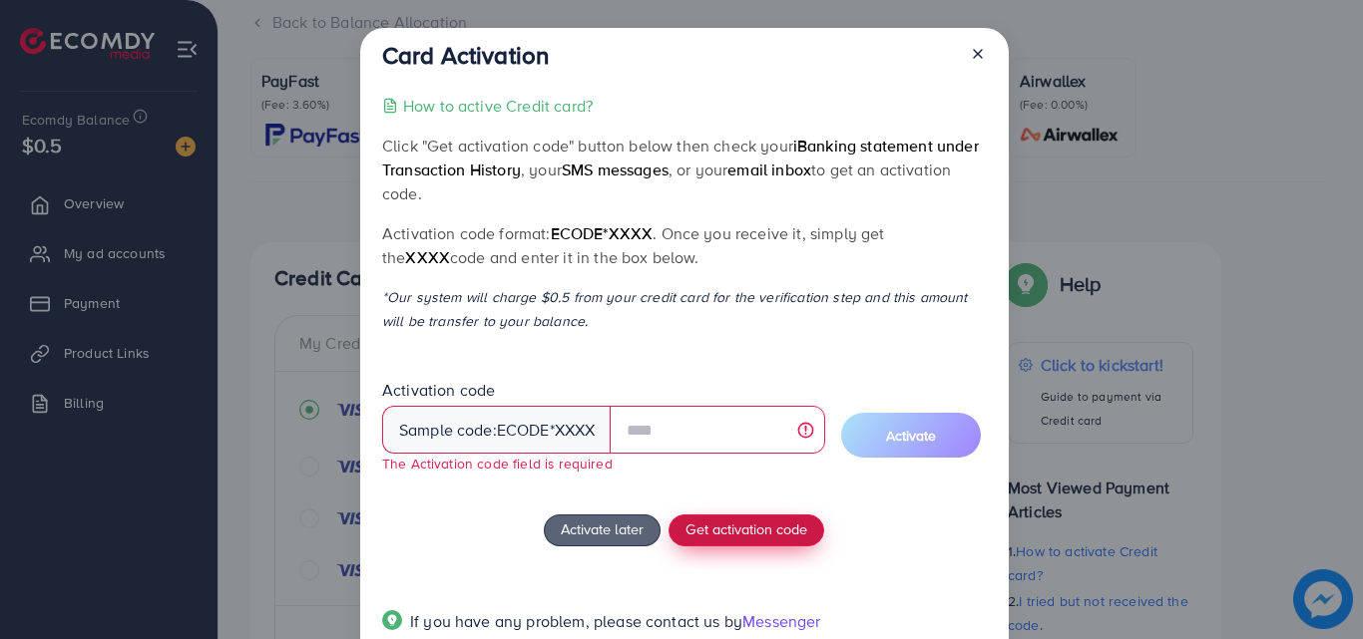
click at [701, 545] on button "Get activation code" at bounding box center [746, 531] width 156 height 32
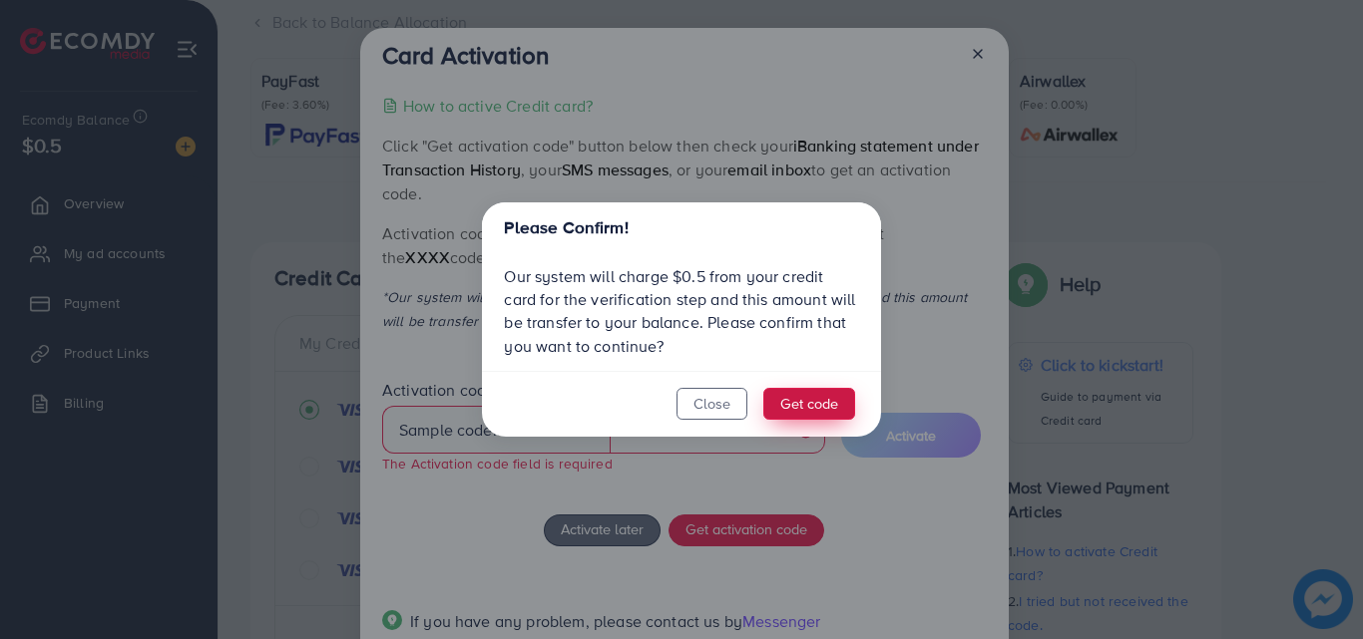
click at [806, 411] on button "Get code" at bounding box center [809, 404] width 92 height 32
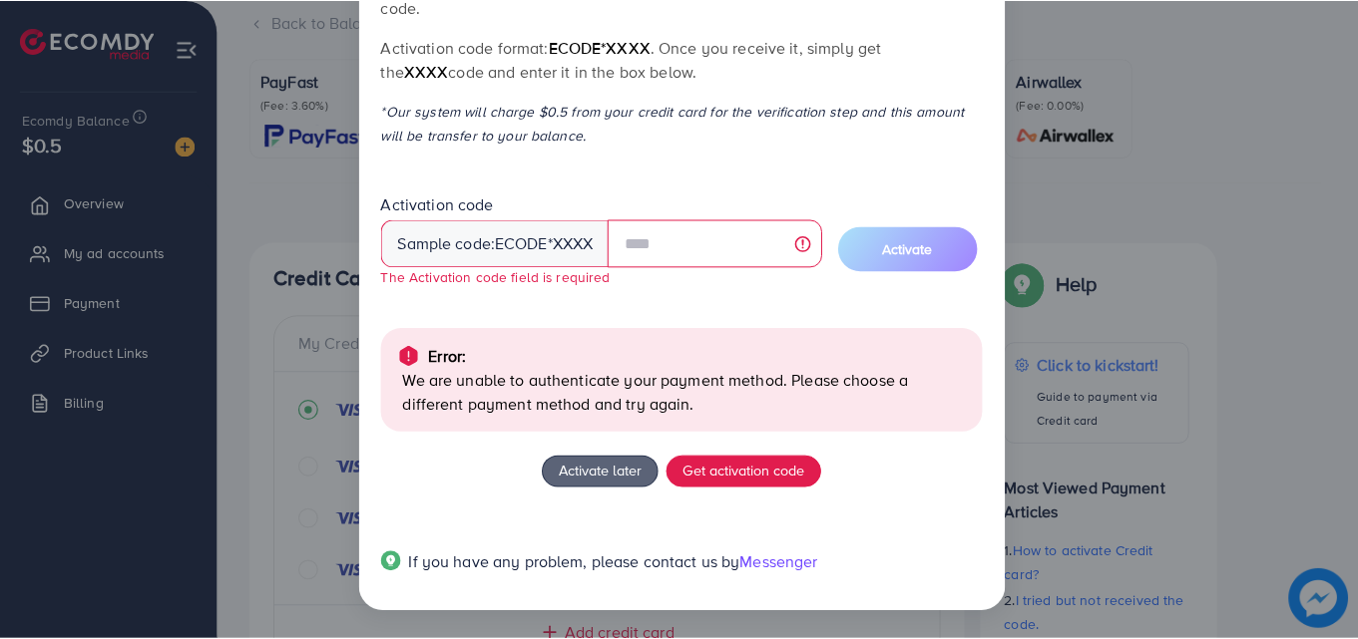
scroll to position [0, 0]
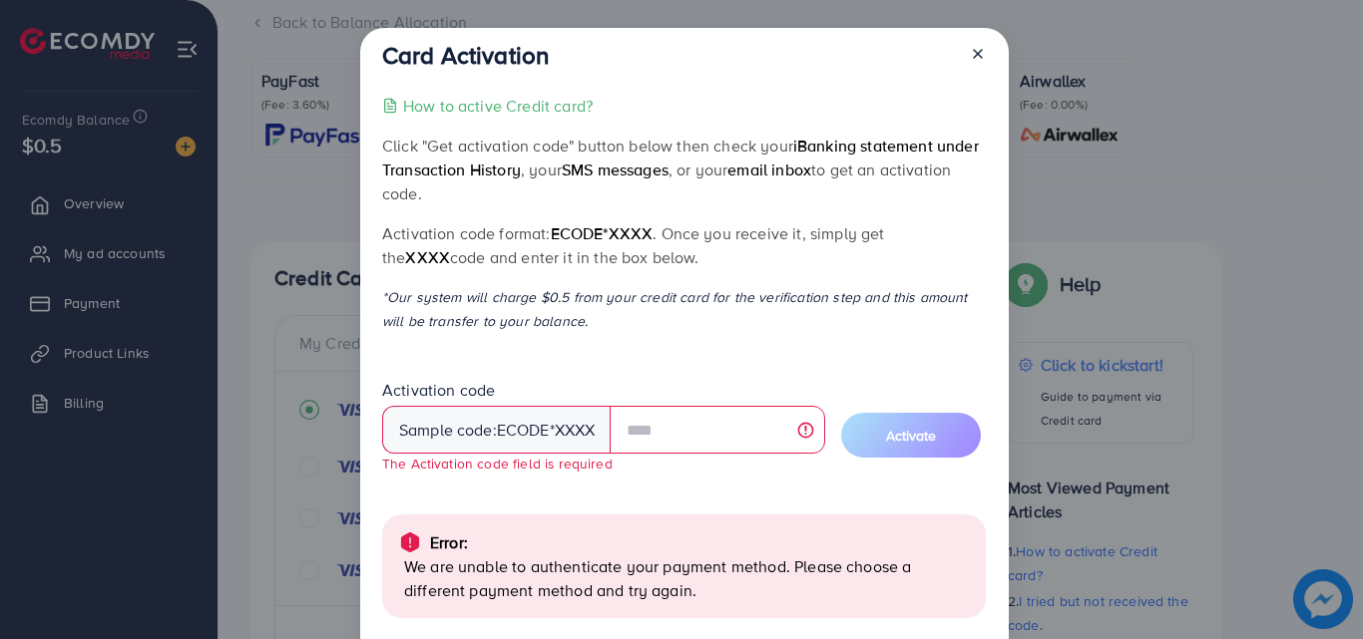
click at [963, 61] on div at bounding box center [970, 59] width 32 height 37
click at [982, 46] on icon at bounding box center [978, 54] width 16 height 16
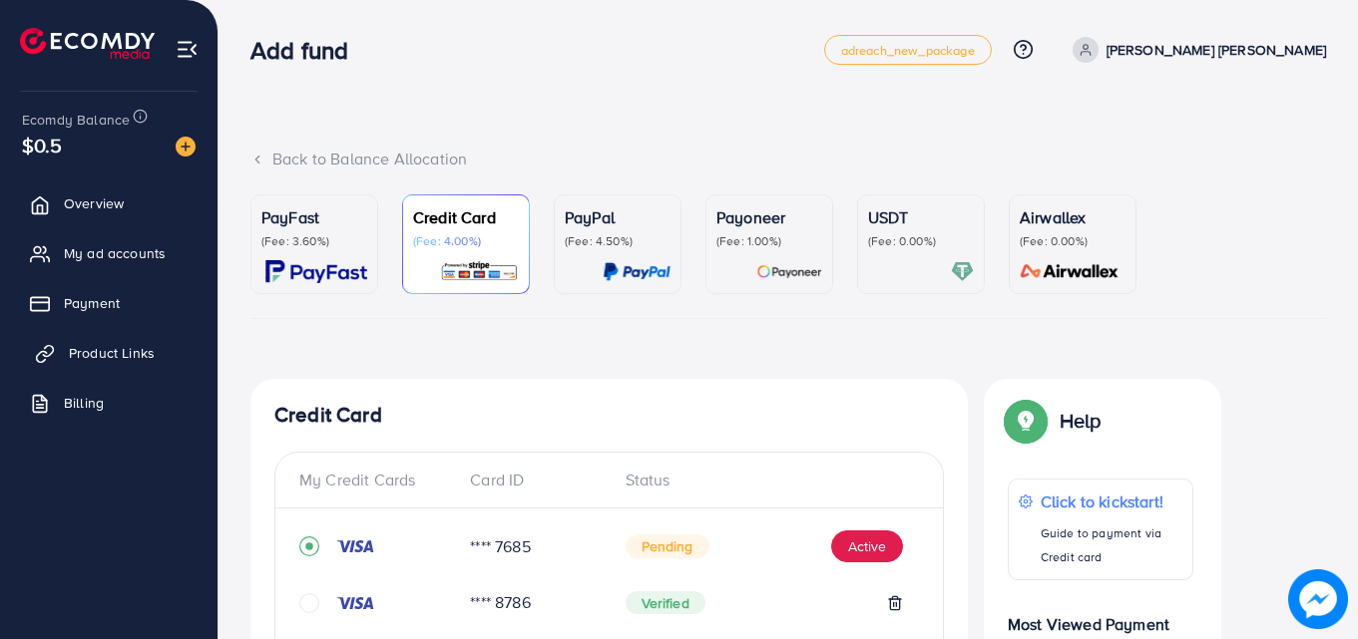
click at [140, 362] on span "Product Links" at bounding box center [112, 353] width 86 height 20
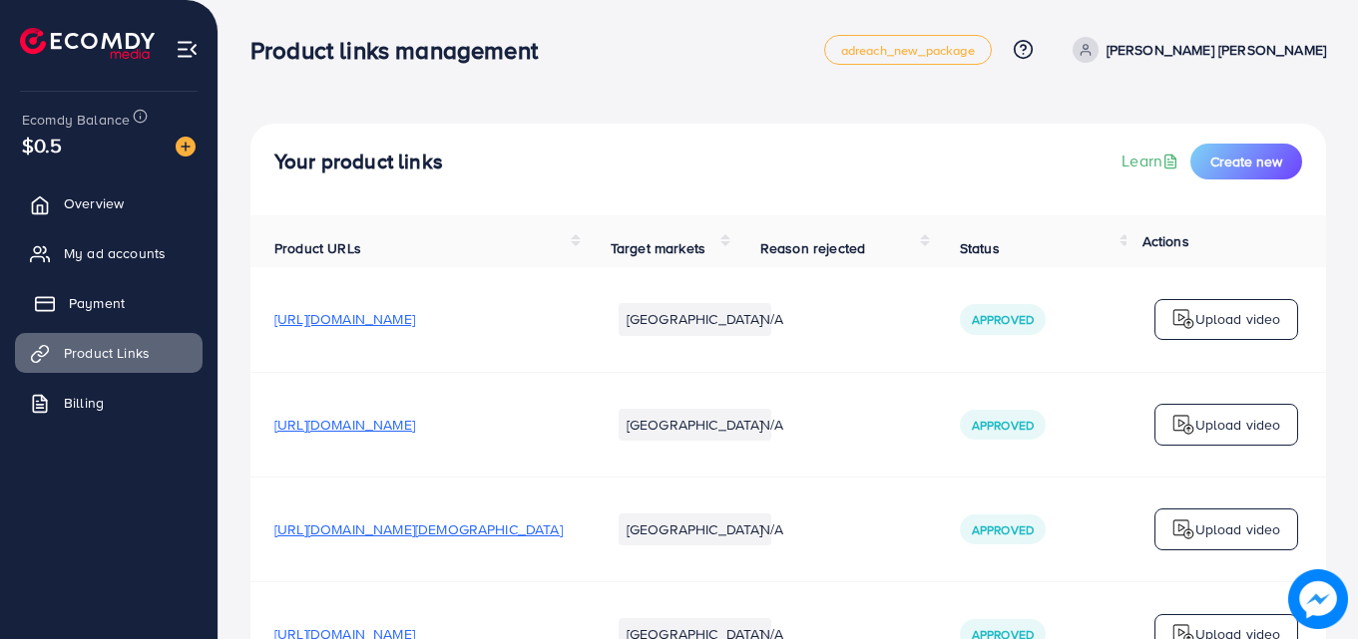
click at [141, 296] on link "Payment" at bounding box center [109, 303] width 188 height 40
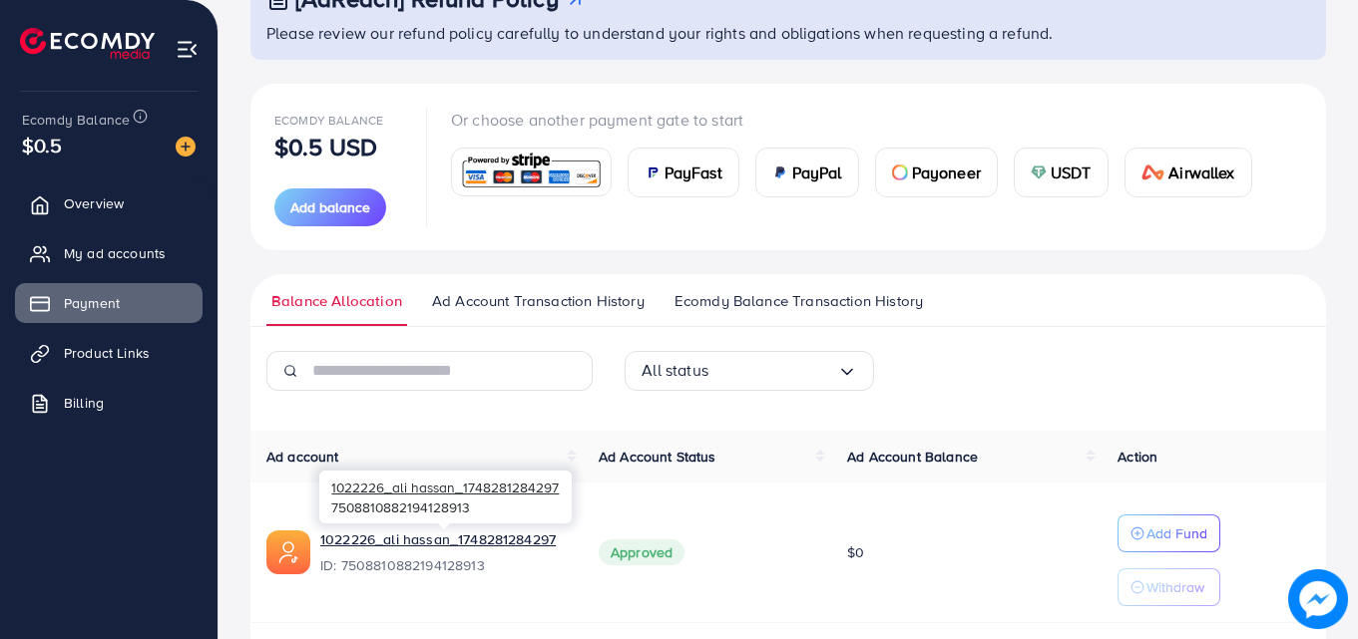
scroll to position [363, 0]
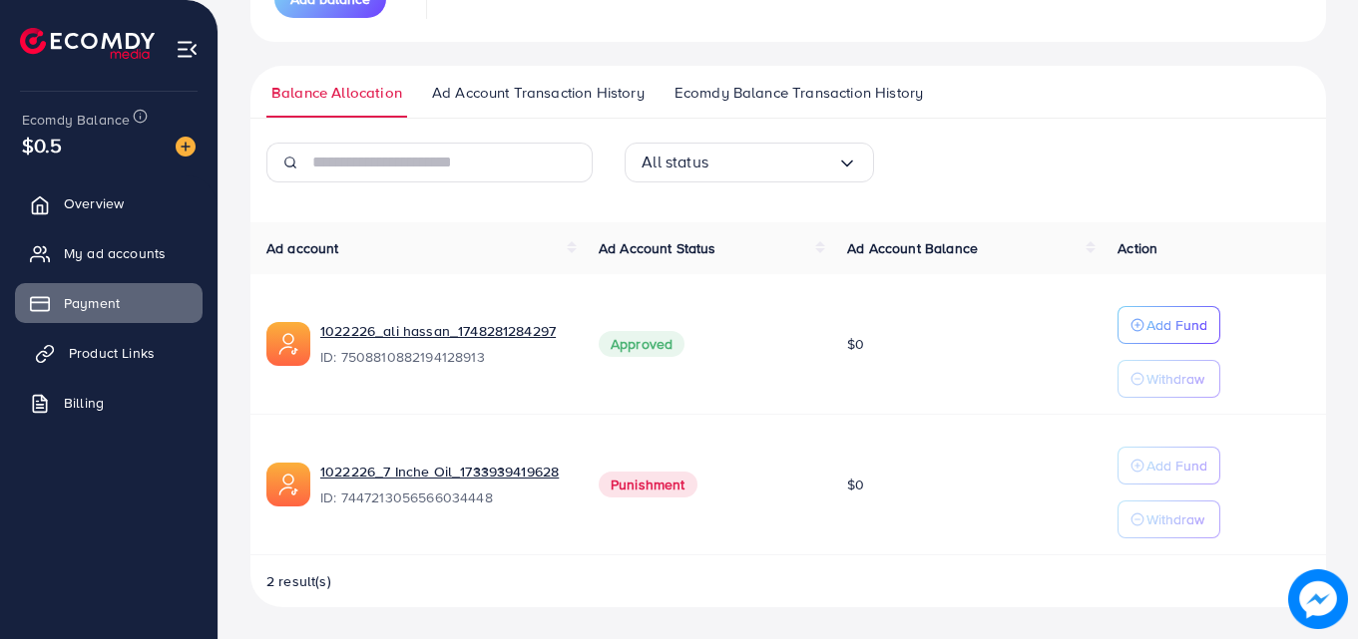
click at [108, 349] on span "Product Links" at bounding box center [112, 353] width 86 height 20
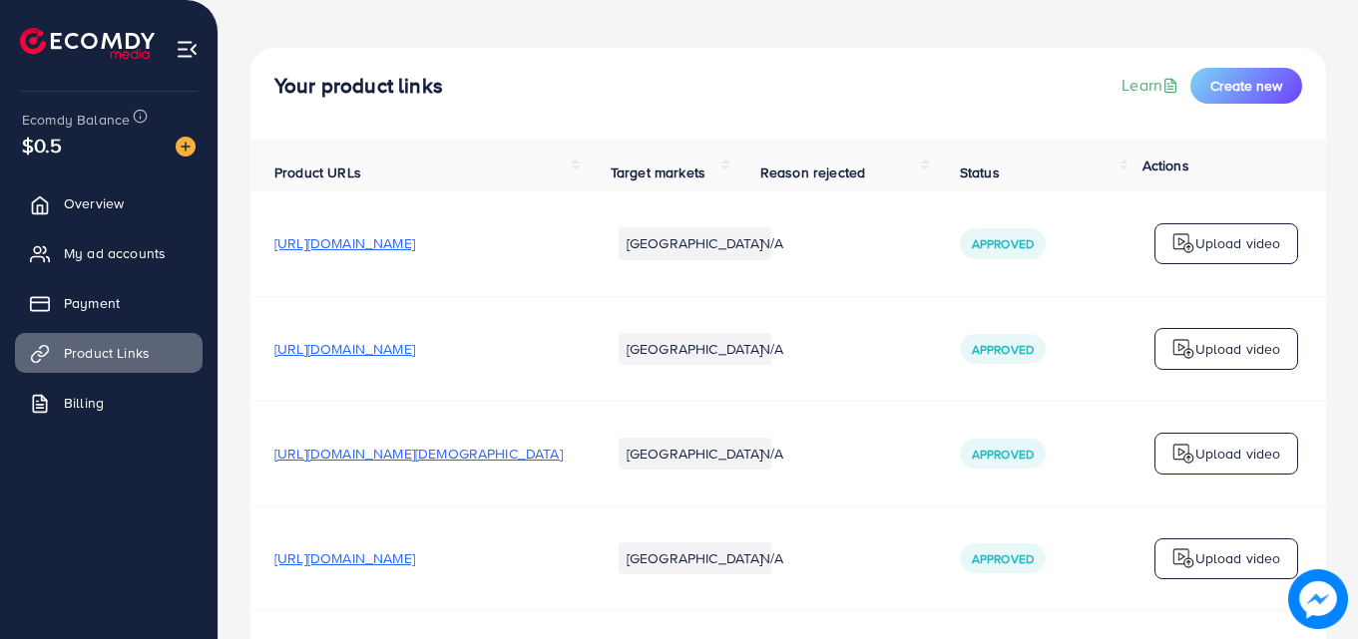
scroll to position [75, 0]
click at [79, 315] on link "Payment" at bounding box center [109, 303] width 188 height 40
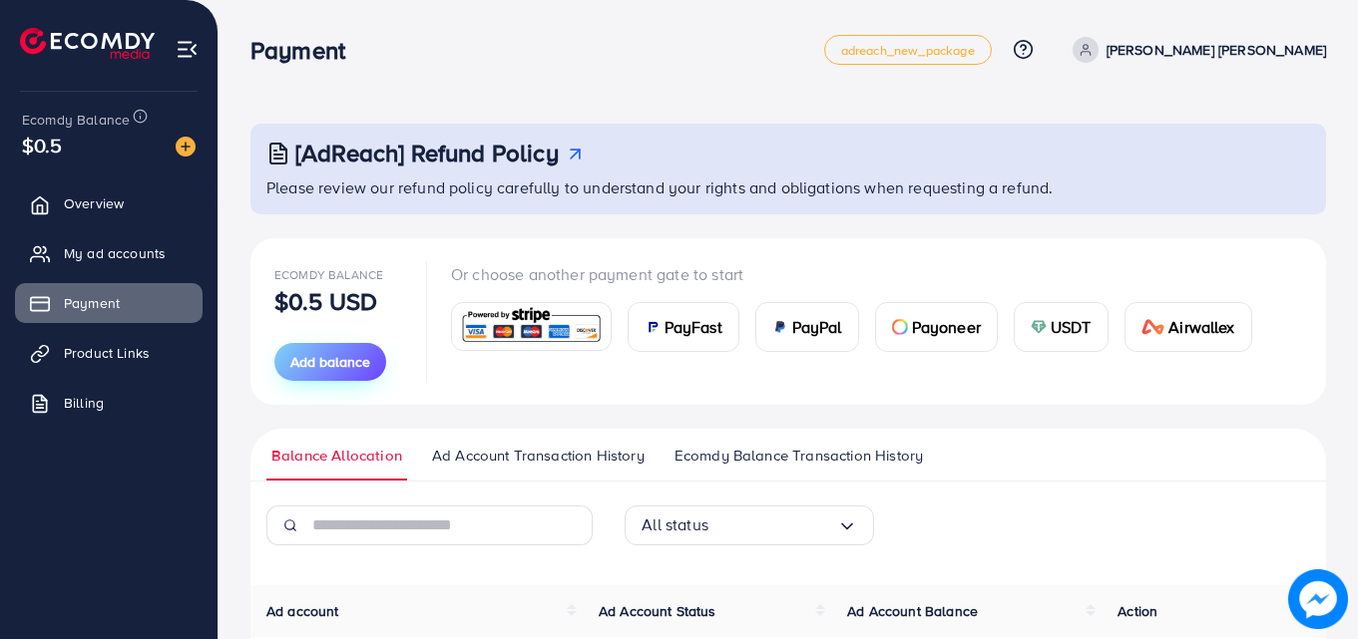
click at [312, 355] on span "Add balance" at bounding box center [330, 362] width 80 height 20
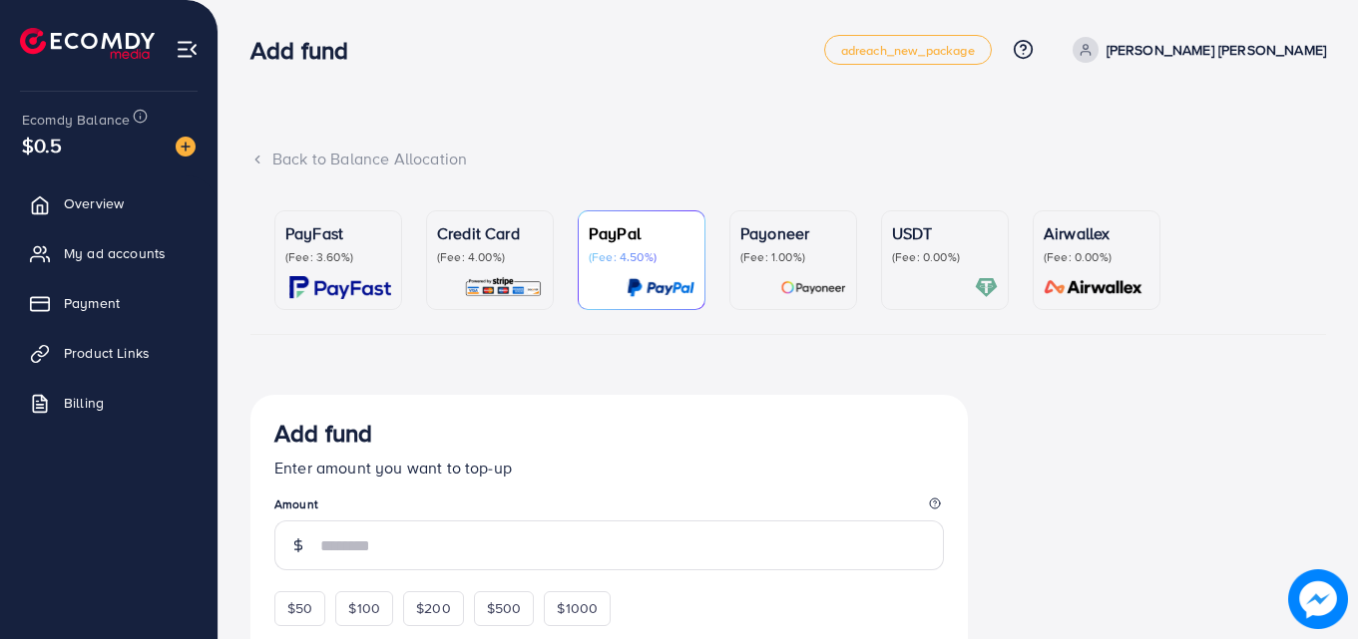
click at [495, 286] on img at bounding box center [503, 287] width 79 height 23
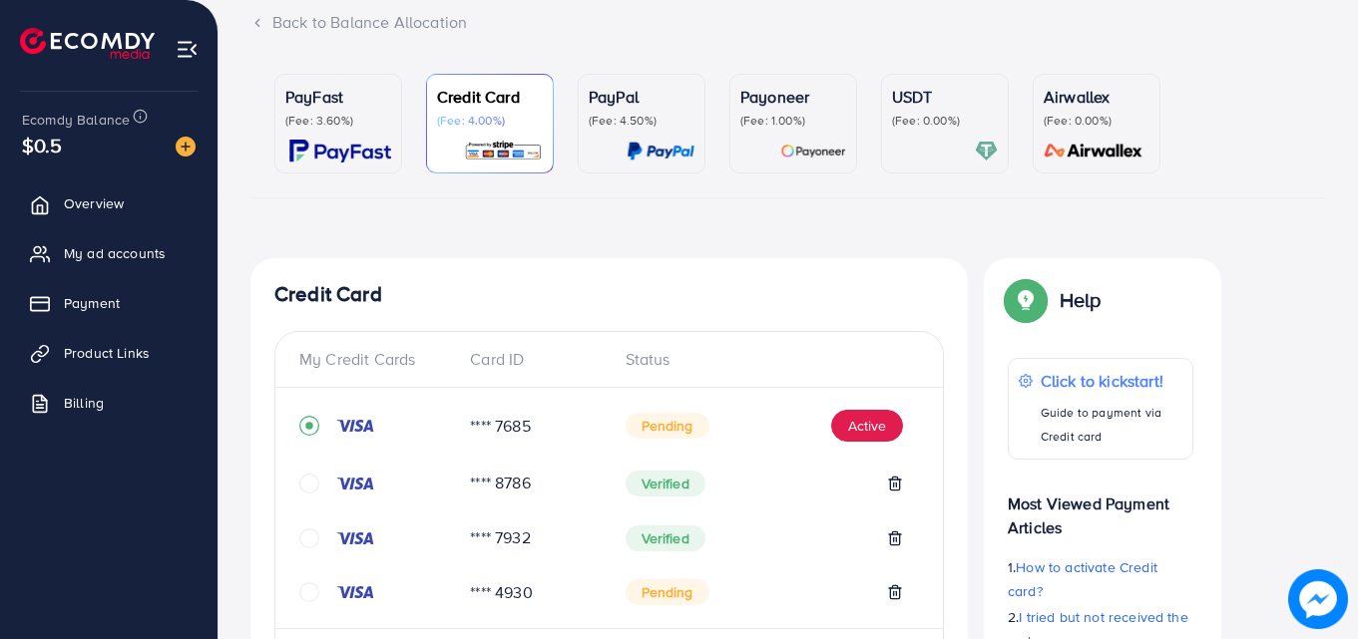
scroll to position [138, 0]
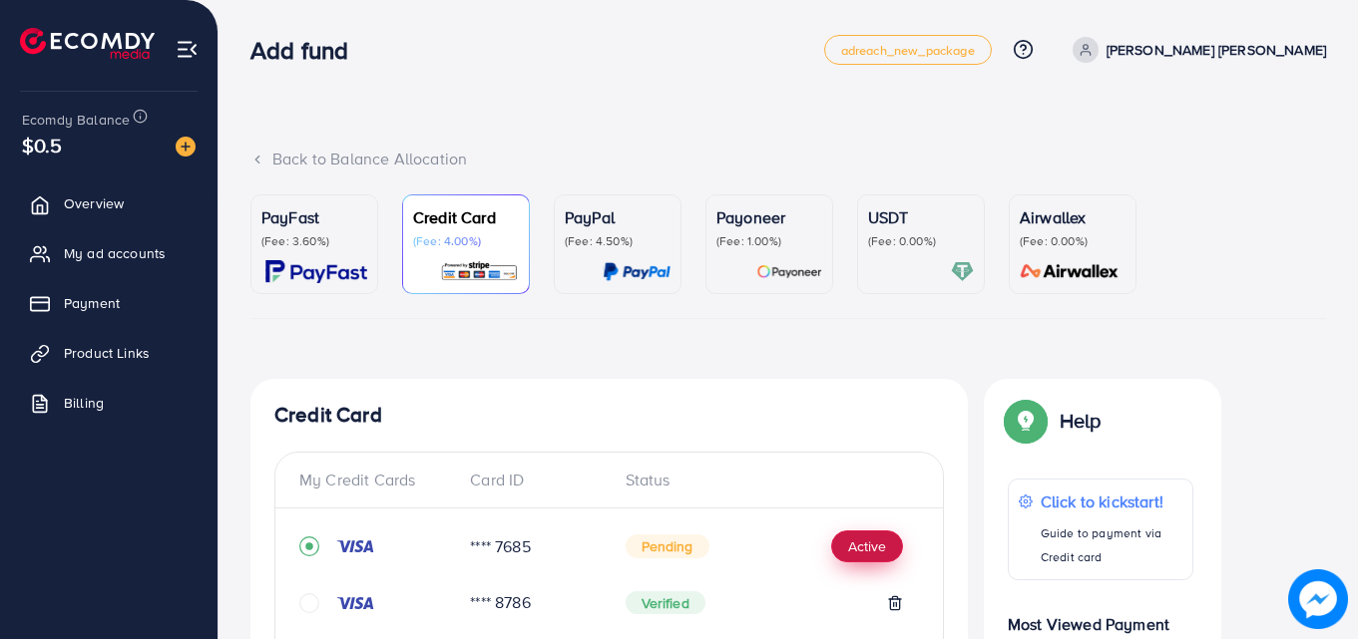
click at [879, 544] on button "Active" at bounding box center [867, 547] width 72 height 32
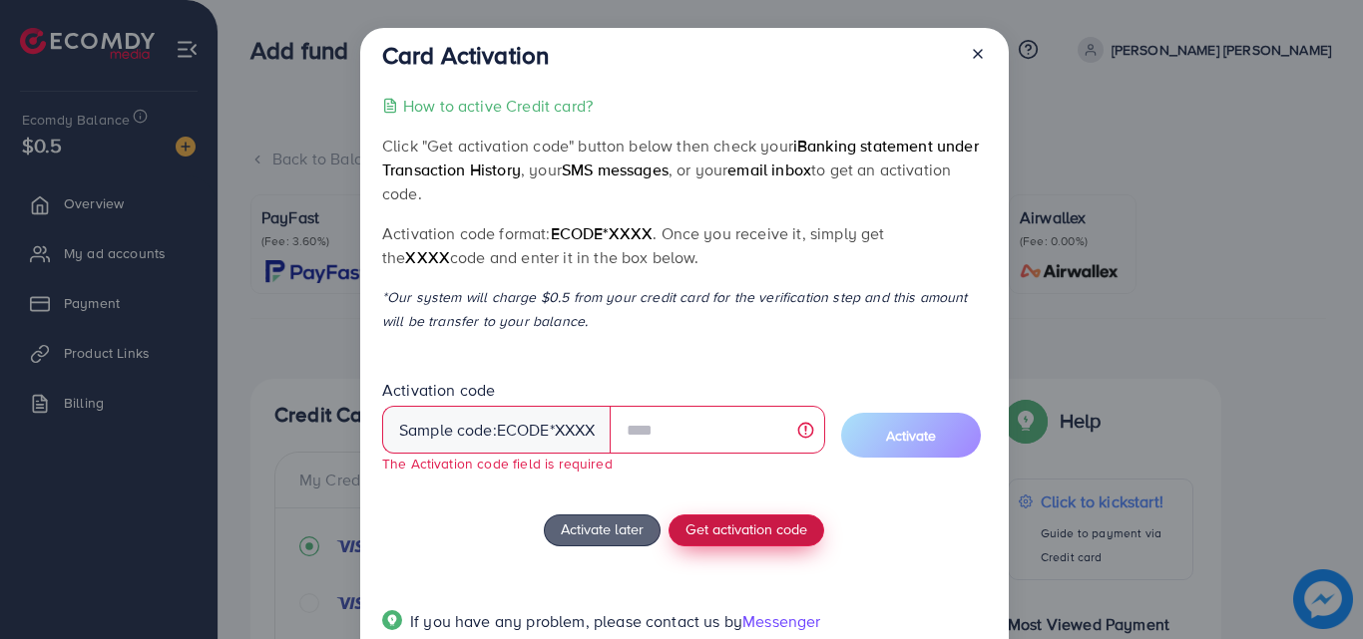
click at [792, 506] on div "How to active Credit card? Click "Get activation code" button below then check …" at bounding box center [684, 376] width 604 height 564
click at [781, 536] on span "Get activation code" at bounding box center [746, 529] width 122 height 21
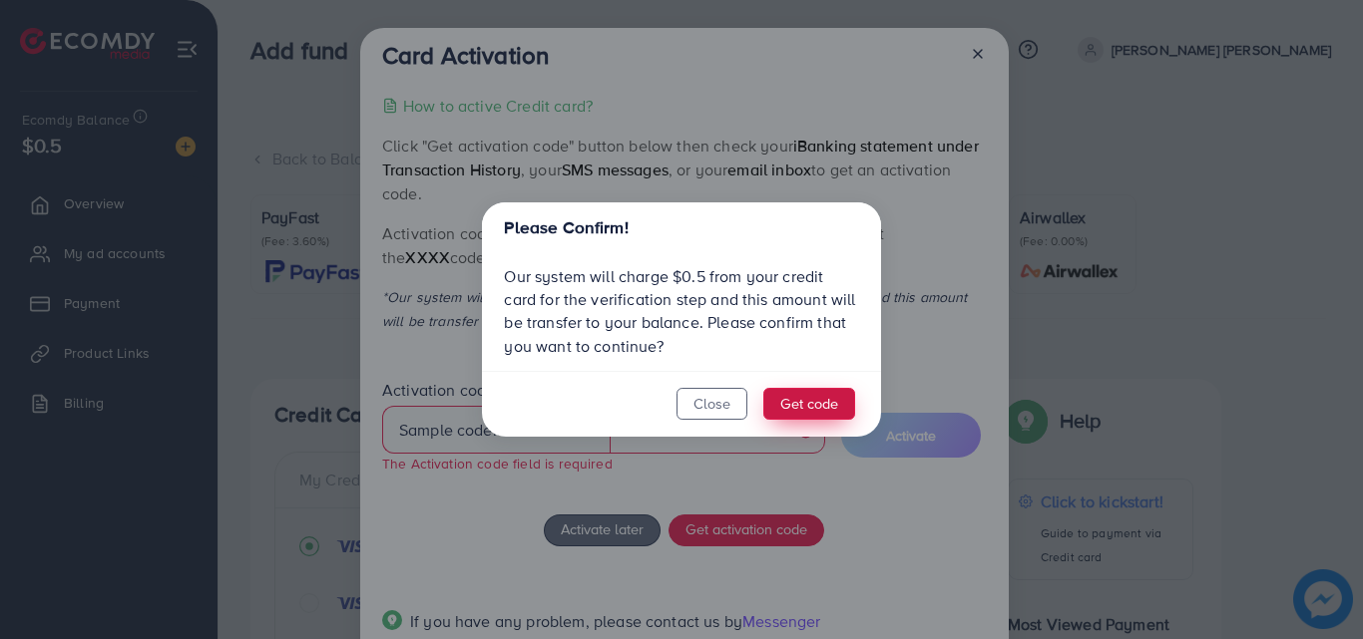
click at [826, 410] on button "Get code" at bounding box center [809, 404] width 92 height 32
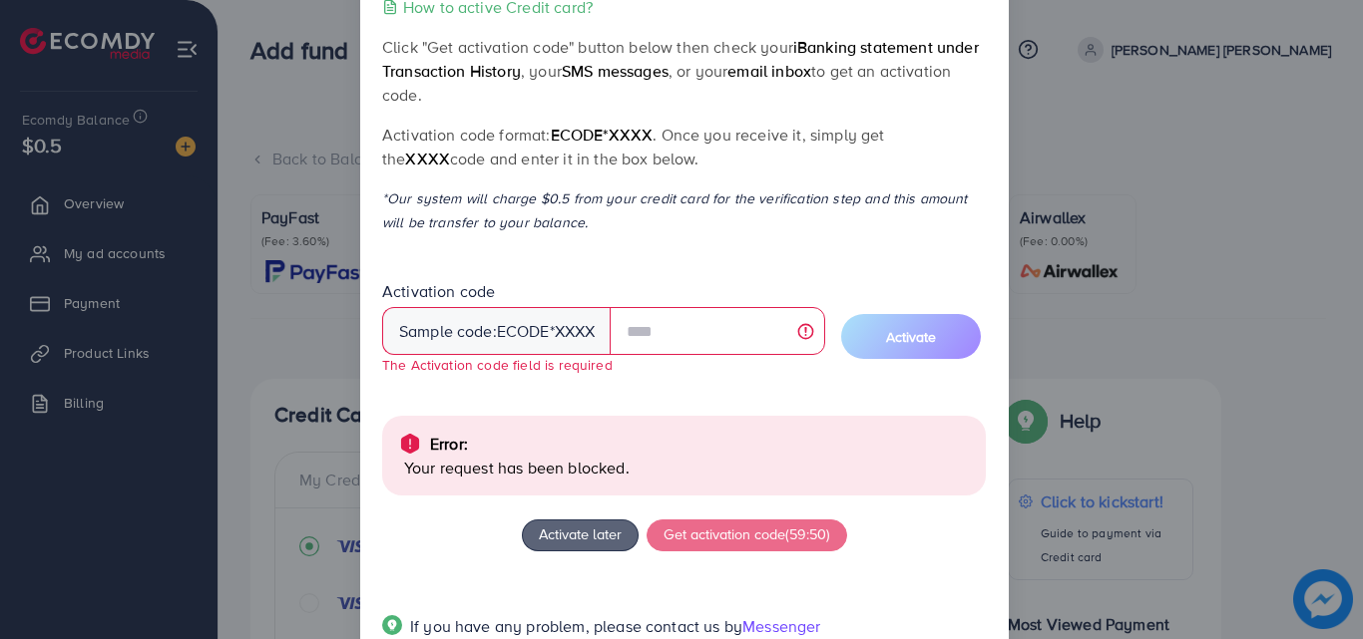
scroll to position [98, 0]
click at [1154, 280] on div "Card Activation How to active Credit card? Click "Get activation code" button b…" at bounding box center [681, 319] width 1363 height 639
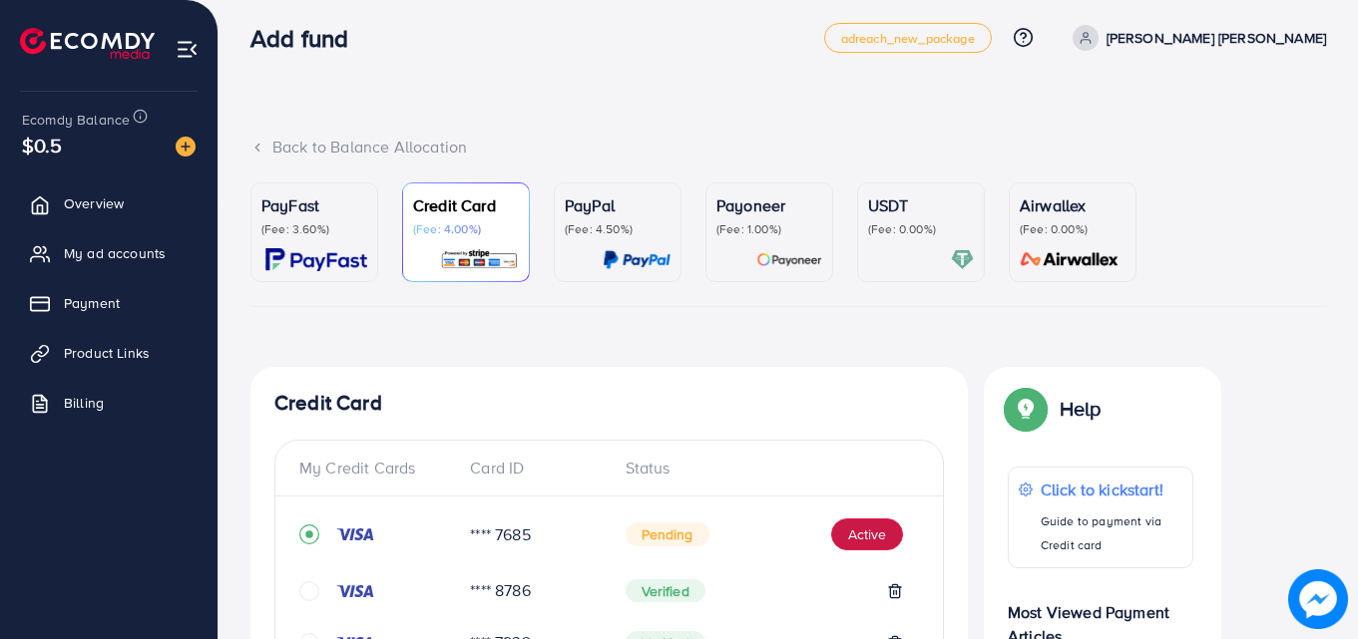
scroll to position [13, 0]
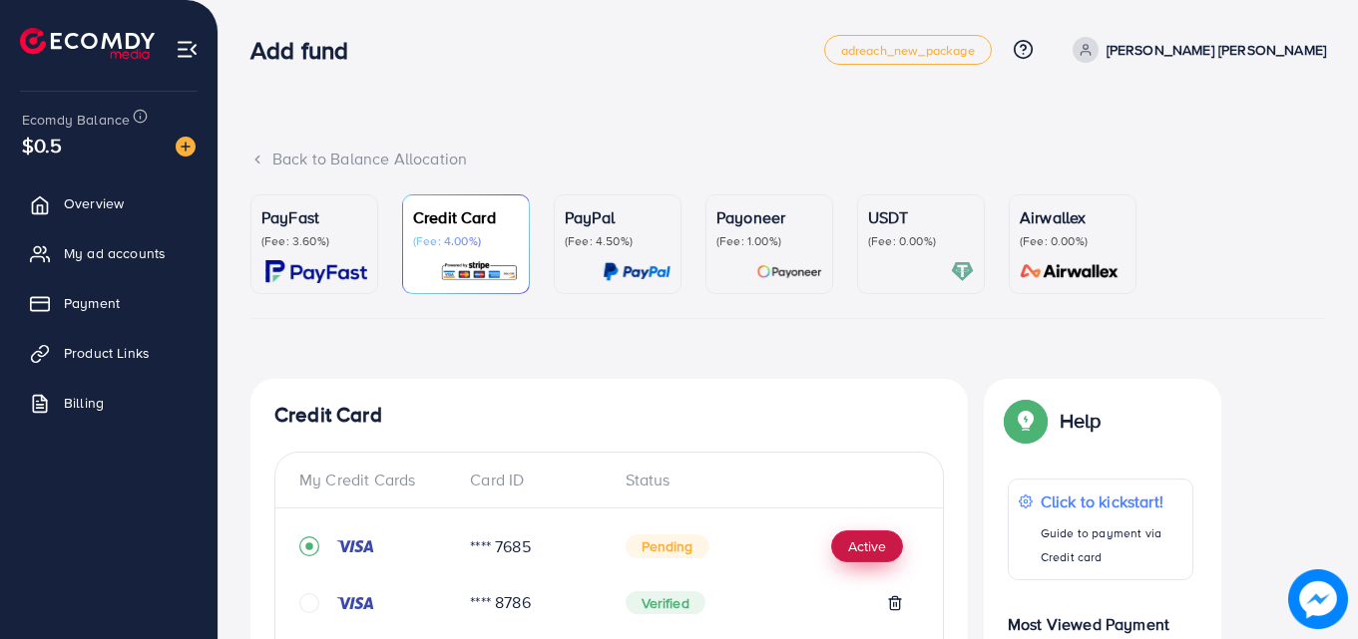
click at [893, 551] on button "Active" at bounding box center [867, 547] width 72 height 32
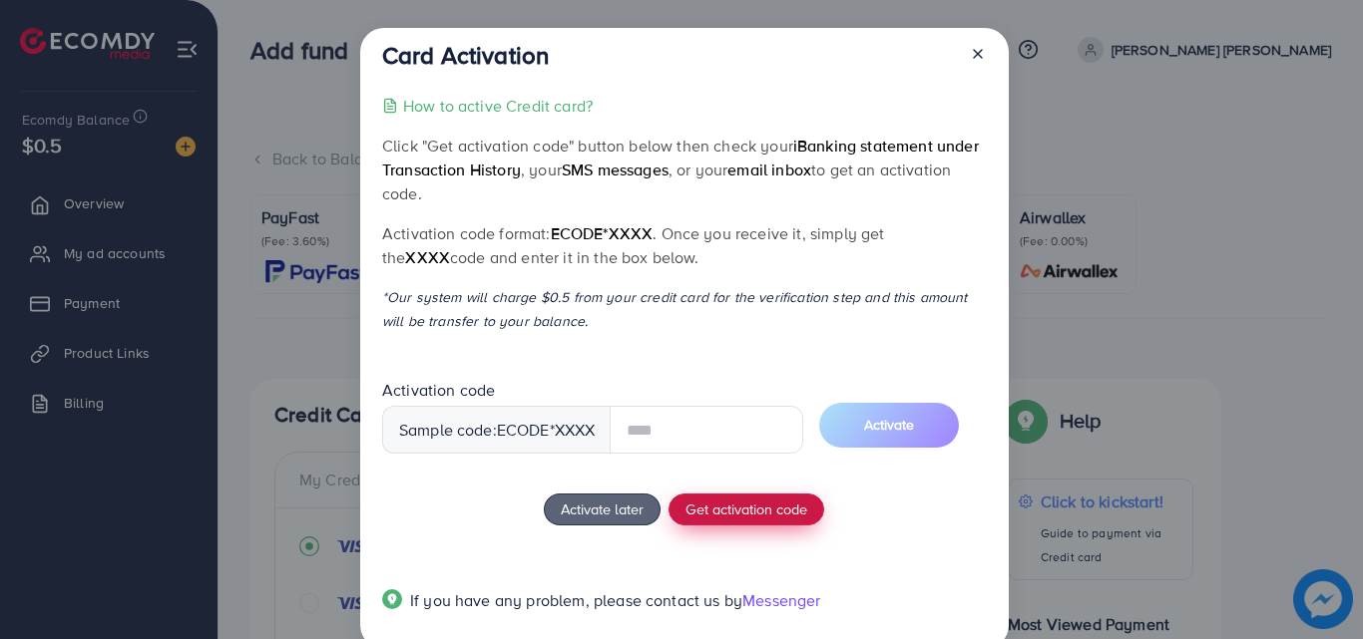
click at [777, 513] on div "How to active Credit card? Click "Get activation code" button below then check …" at bounding box center [684, 366] width 604 height 544
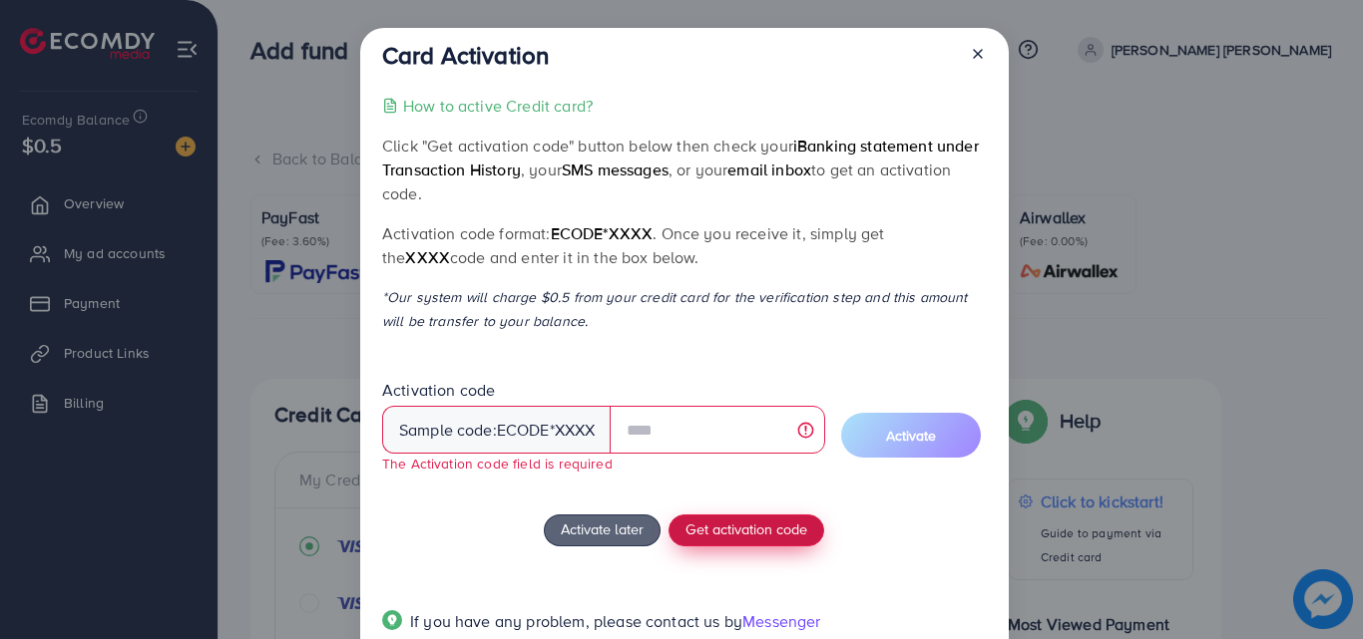
click at [765, 532] on span "Get activation code" at bounding box center [746, 529] width 122 height 21
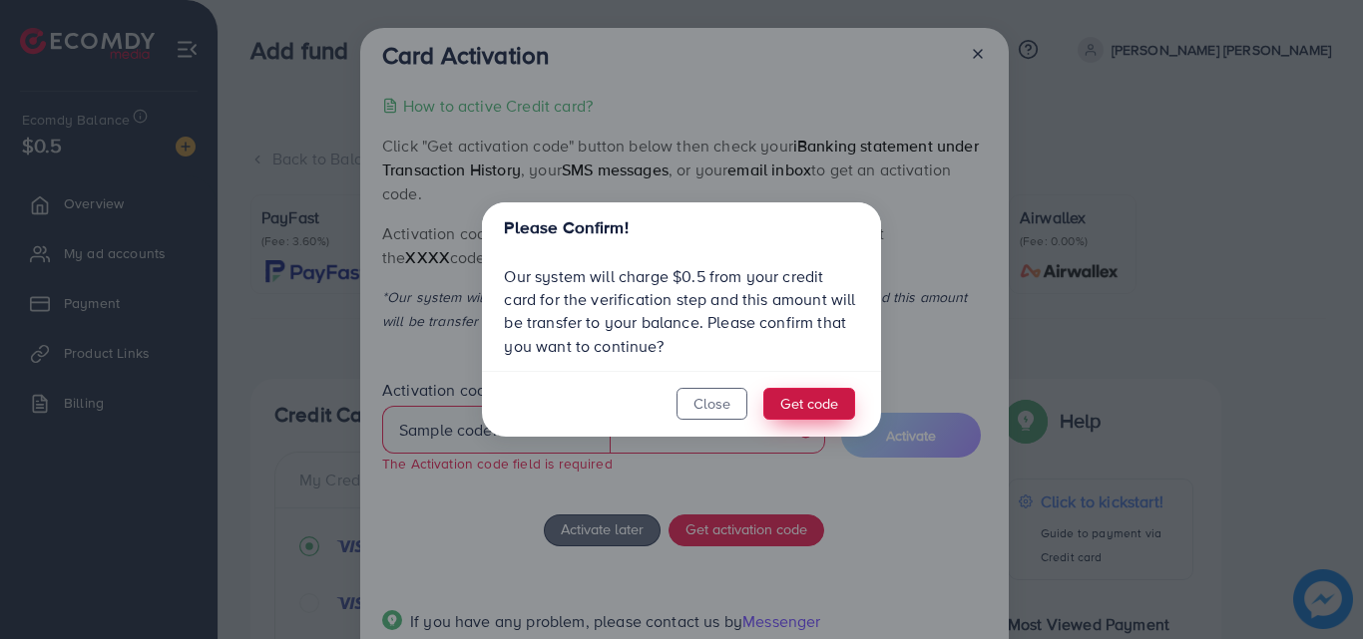
click at [816, 405] on button "Get code" at bounding box center [809, 404] width 92 height 32
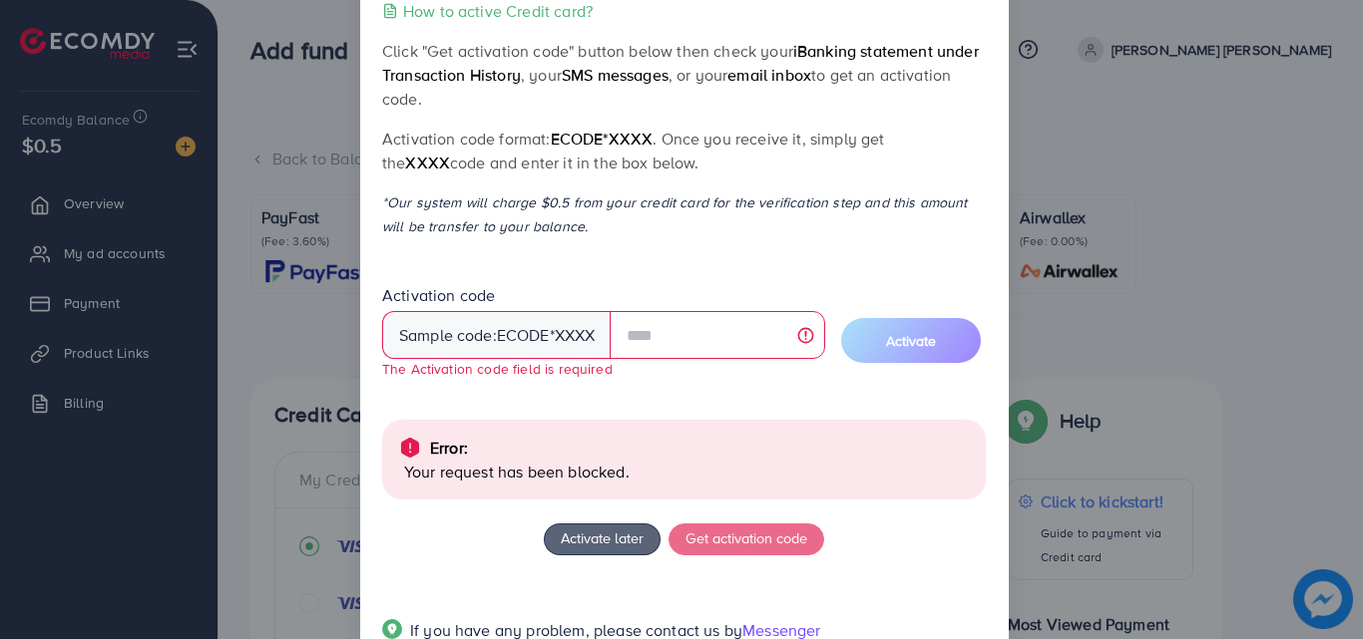
scroll to position [163, 0]
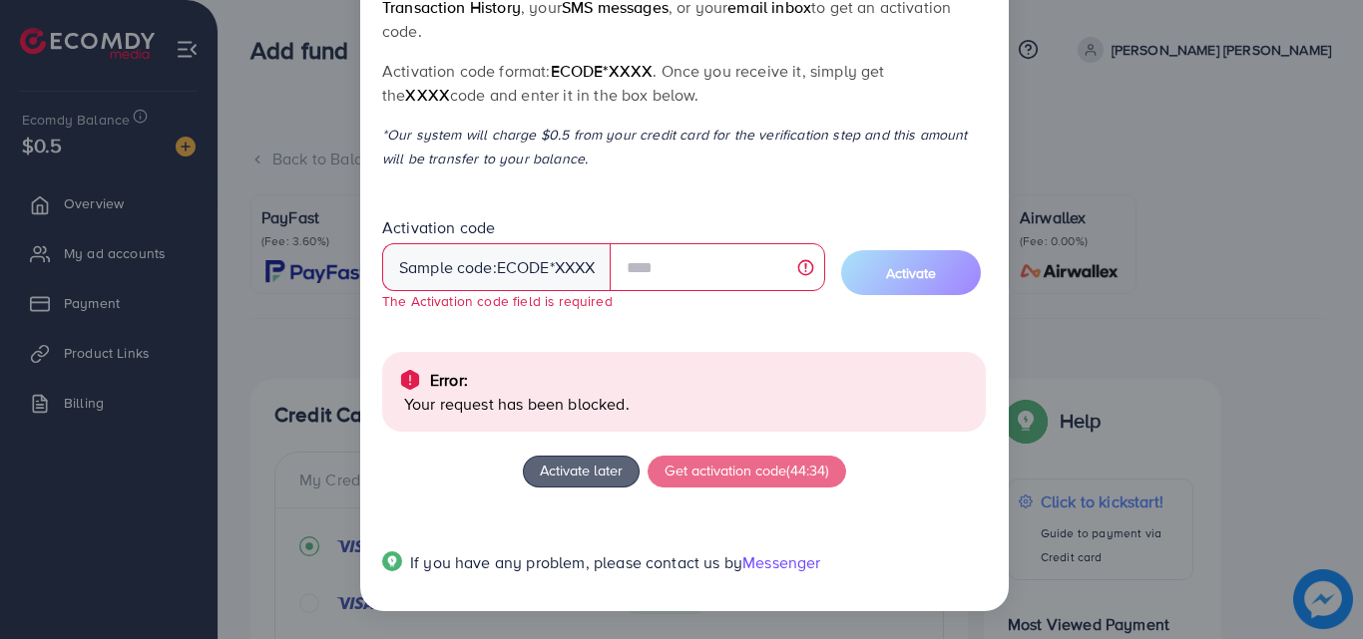
click at [1165, 268] on div "Card Activation How to active Credit card? Click "Get activation code" button b…" at bounding box center [681, 319] width 1363 height 639
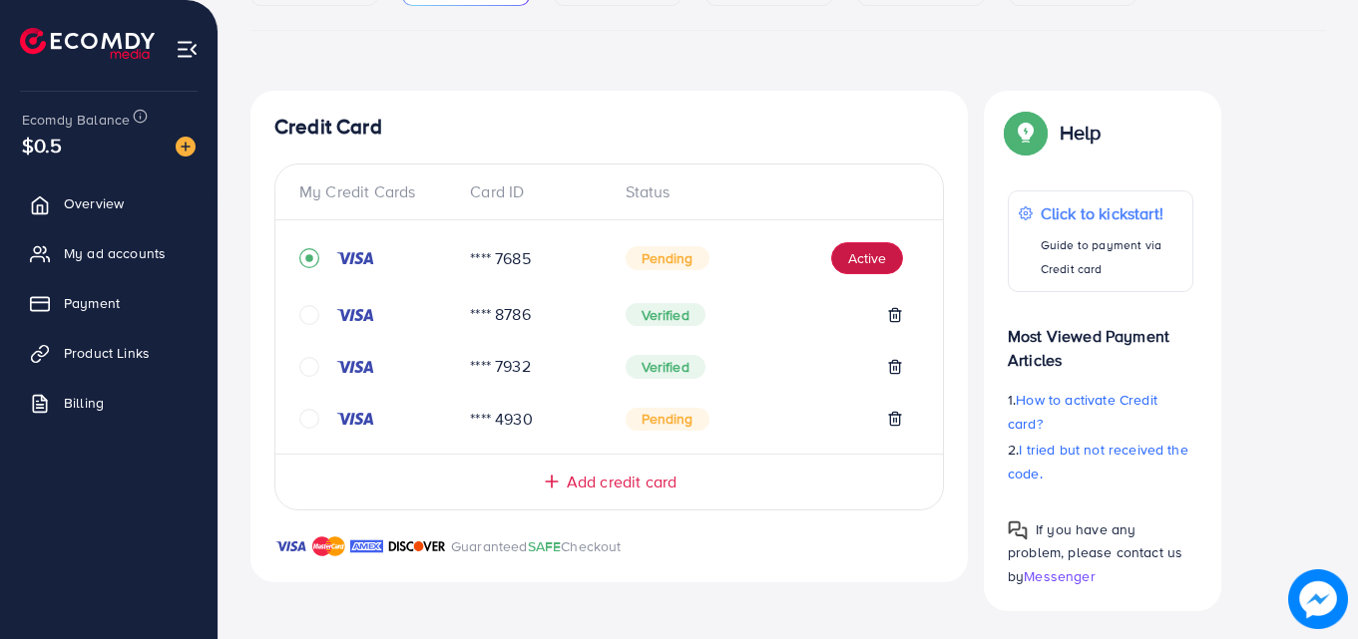
scroll to position [292, 0]
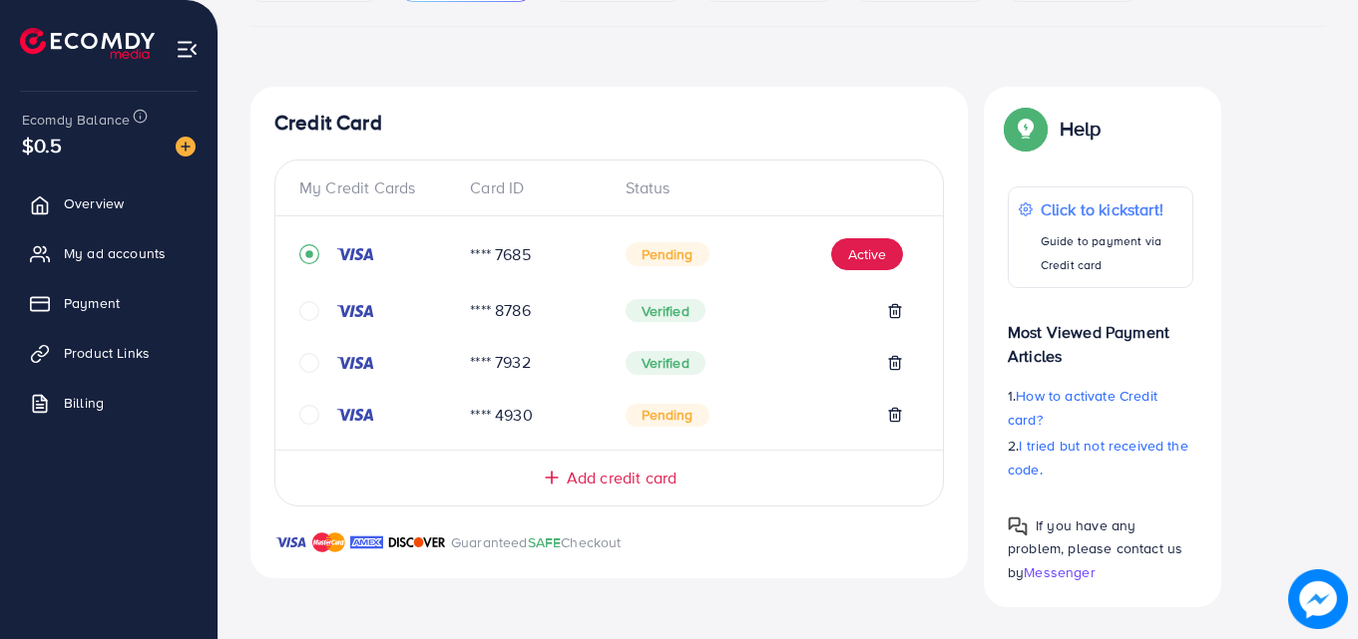
click at [591, 480] on span "Add credit card" at bounding box center [622, 478] width 110 height 23
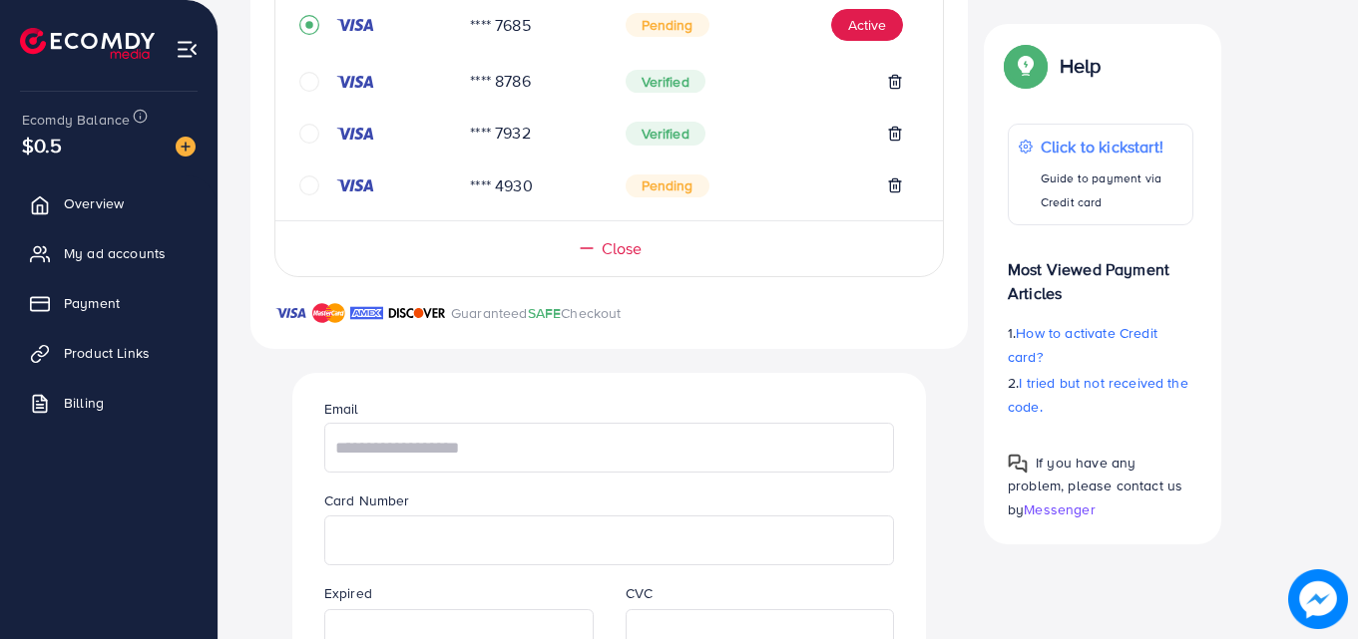
scroll to position [534, 0]
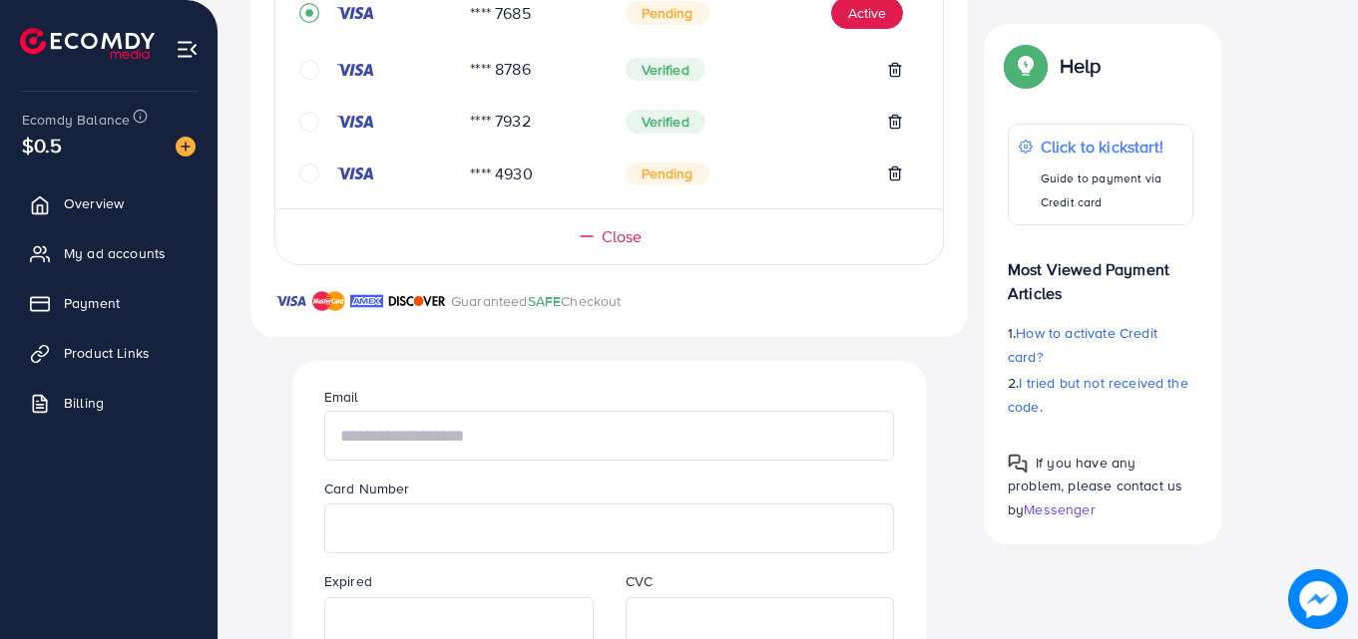
click at [474, 434] on input "text" at bounding box center [609, 436] width 570 height 50
type input "**********"
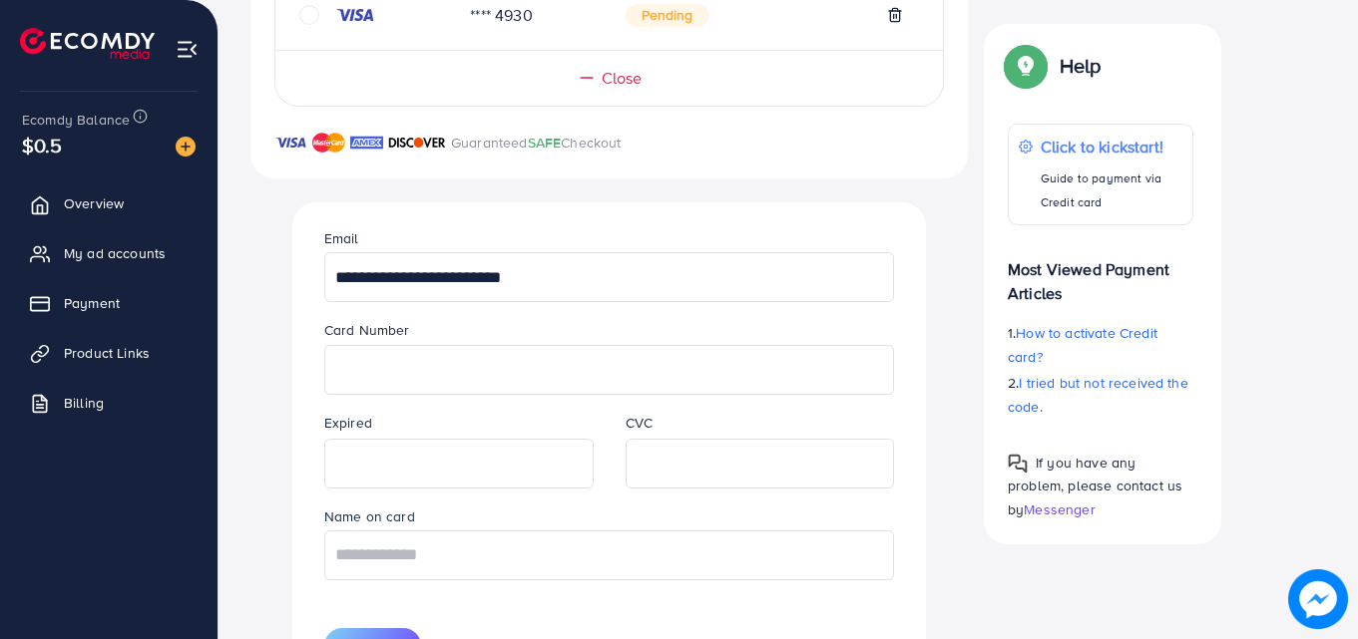
scroll to position [700, 0]
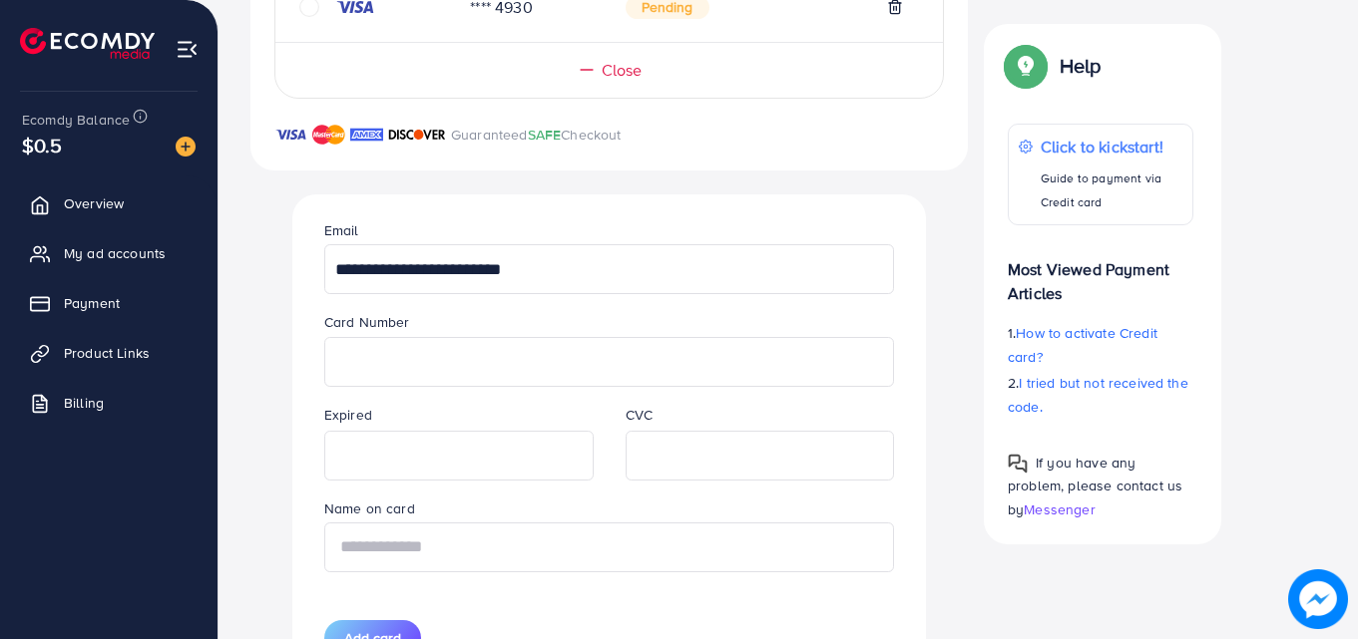
click at [510, 543] on input "text" at bounding box center [609, 548] width 570 height 50
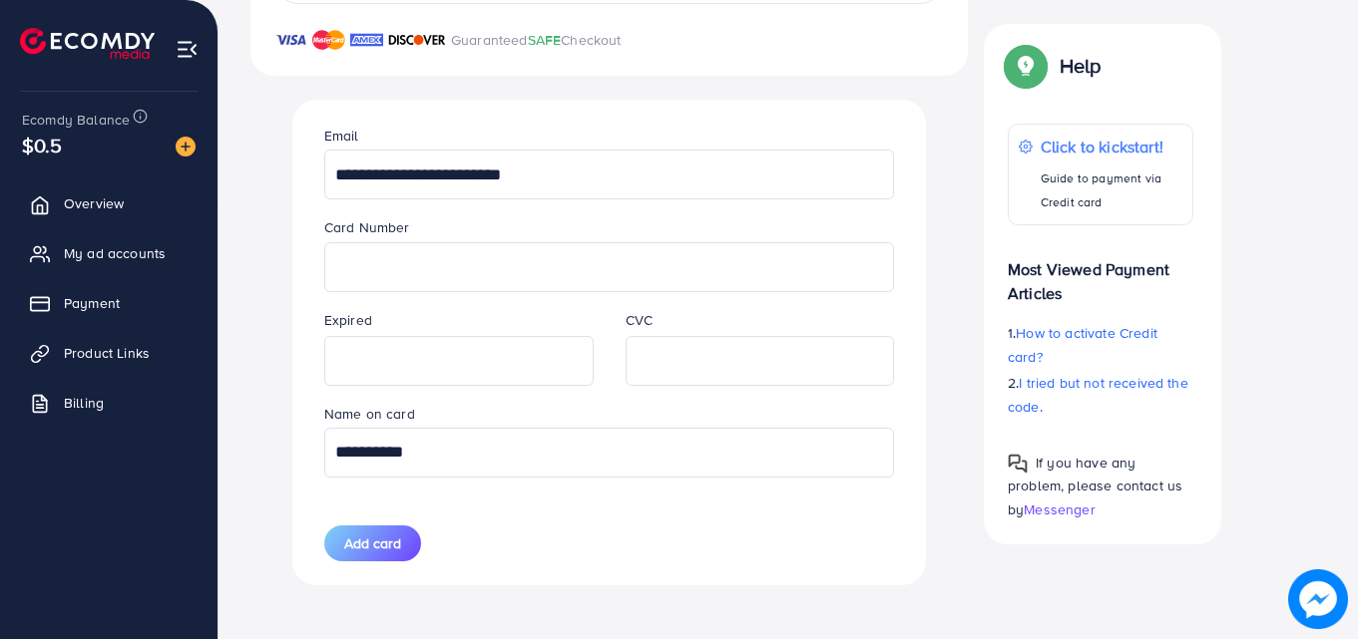
scroll to position [797, 0]
type input "*********"
click at [379, 539] on span "Add card" at bounding box center [372, 542] width 57 height 20
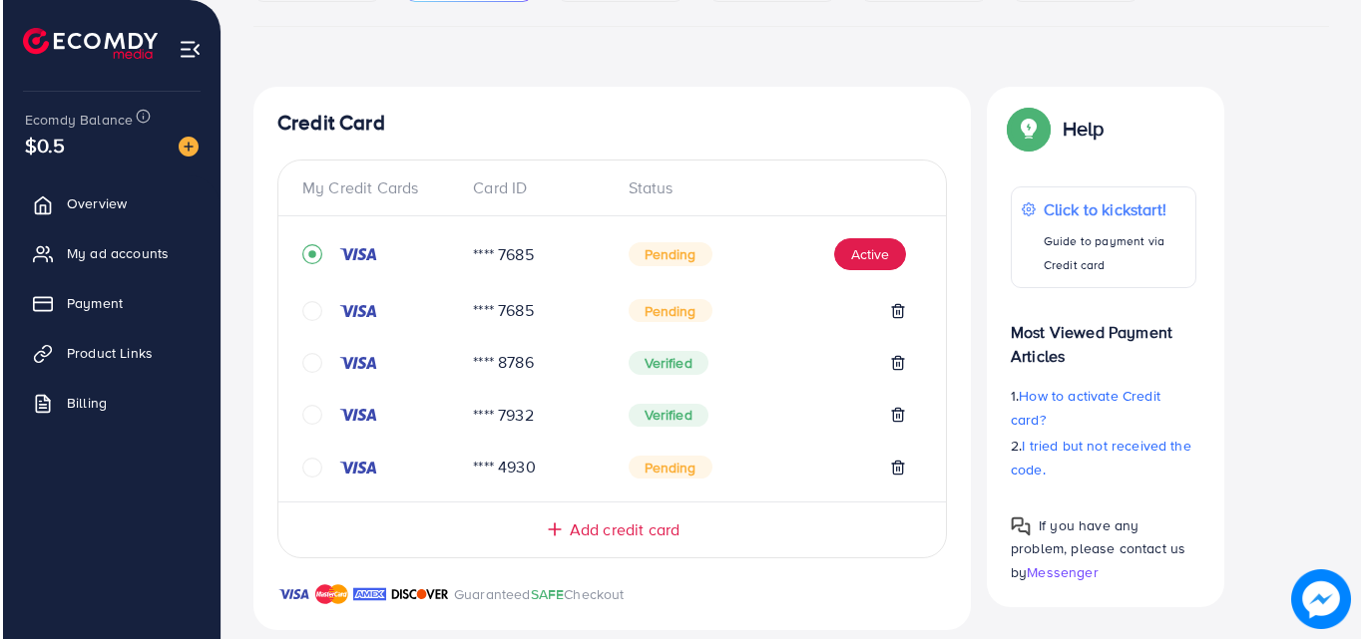
scroll to position [339, 0]
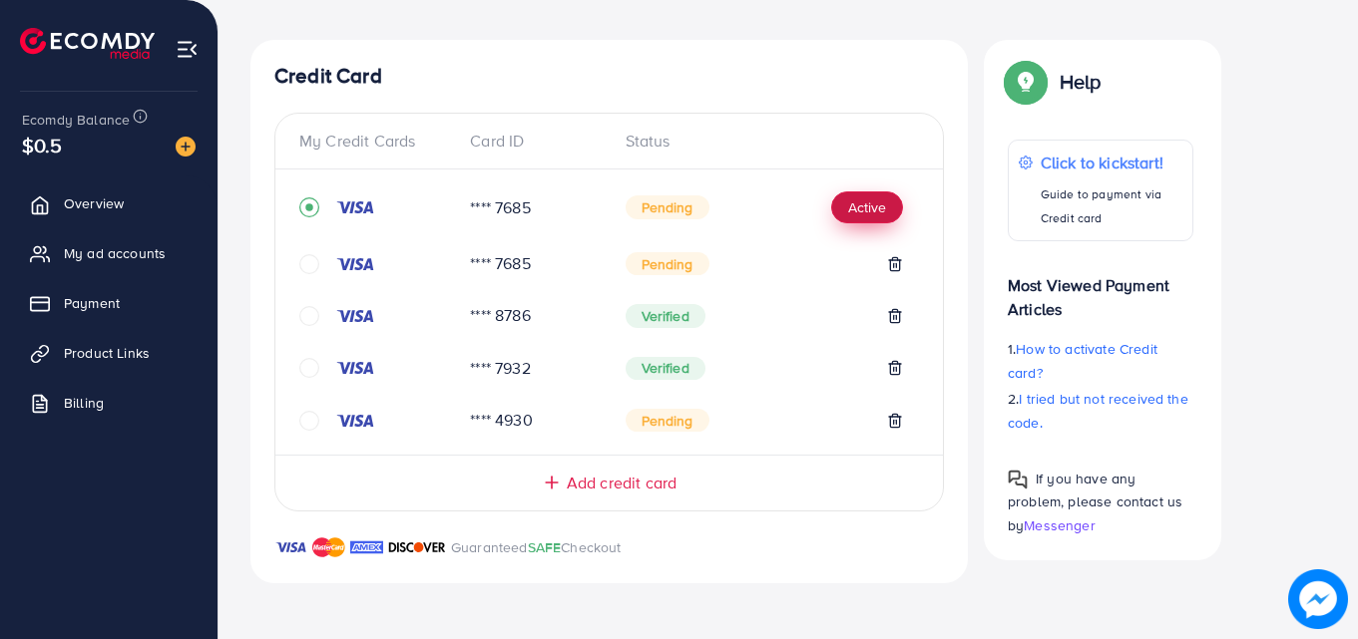
click at [863, 210] on button "Active" at bounding box center [867, 208] width 72 height 32
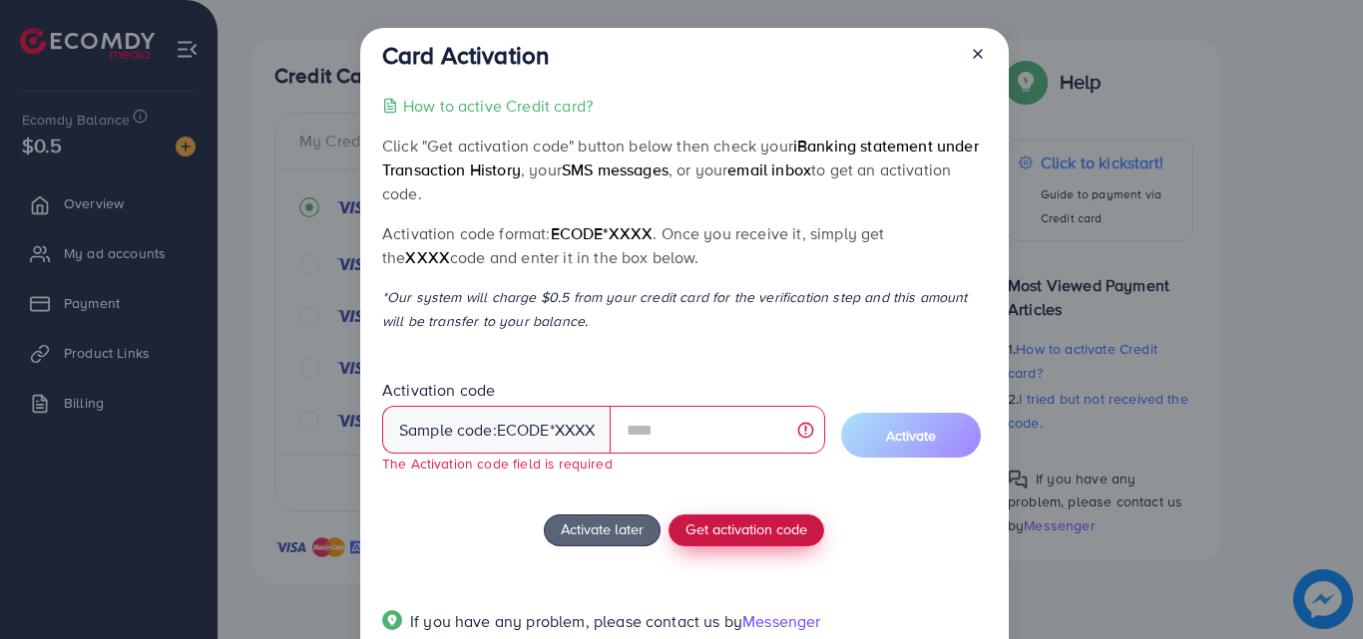
click at [738, 528] on span "Get activation code" at bounding box center [746, 529] width 122 height 21
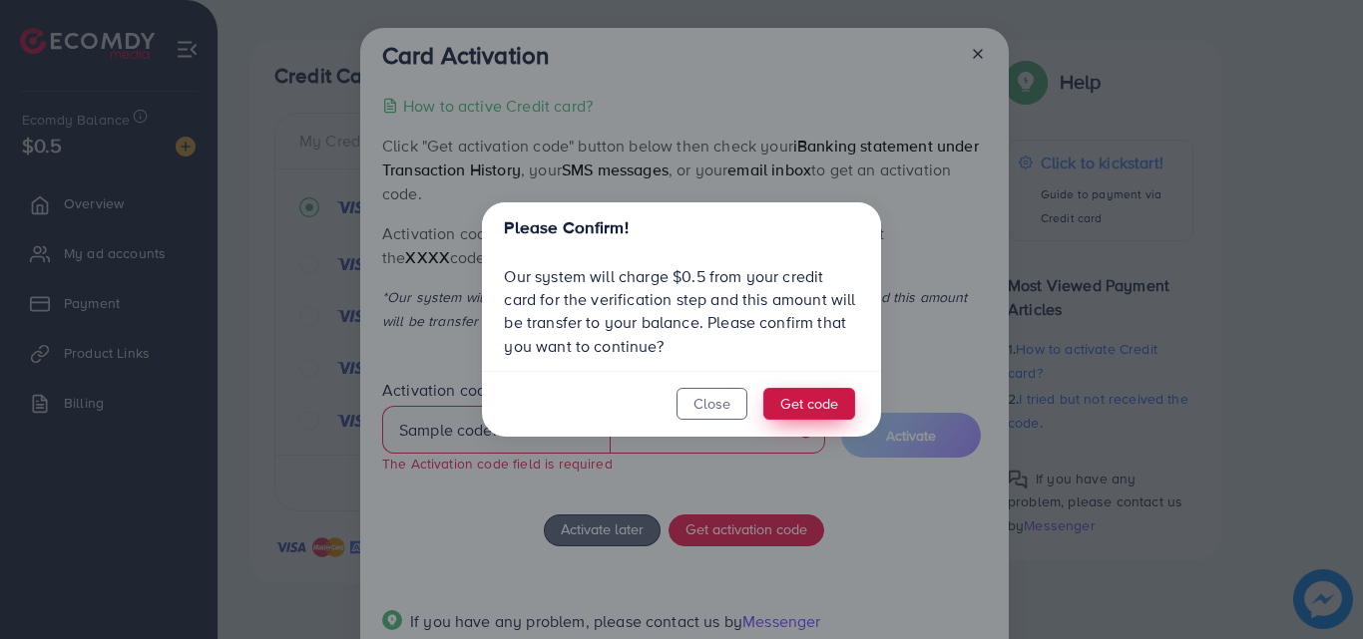
click at [824, 401] on button "Get code" at bounding box center [809, 404] width 92 height 32
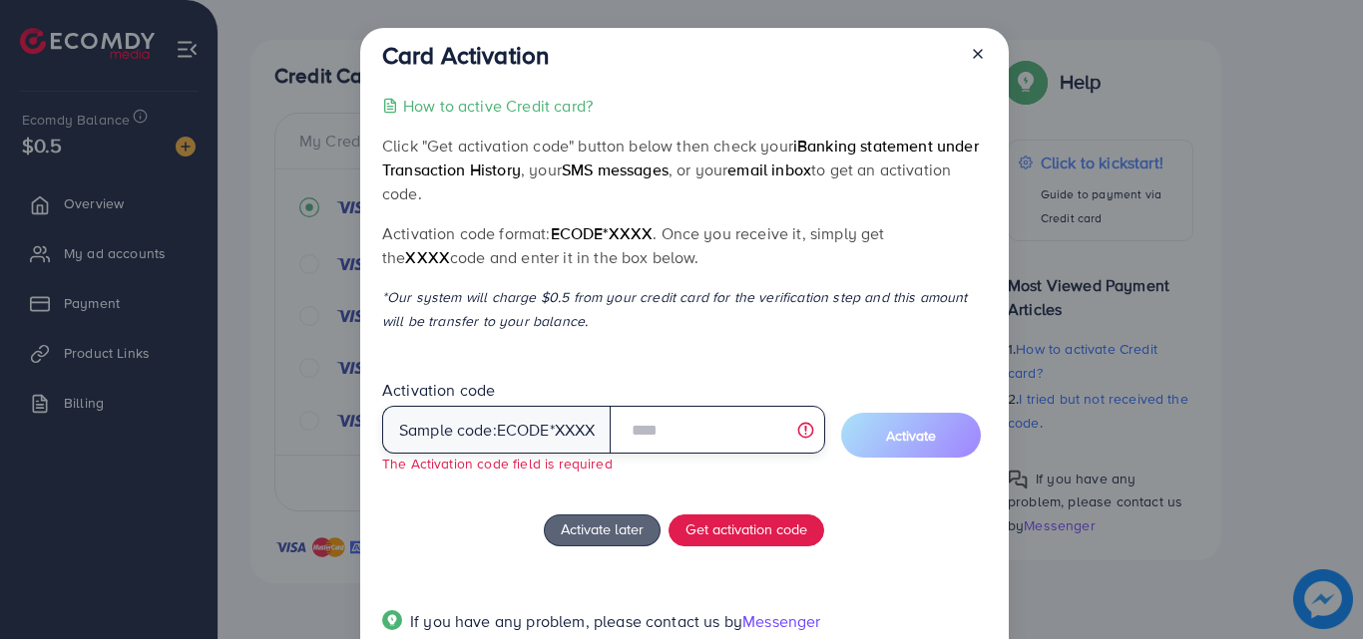
click at [695, 424] on input "text" at bounding box center [717, 430] width 214 height 48
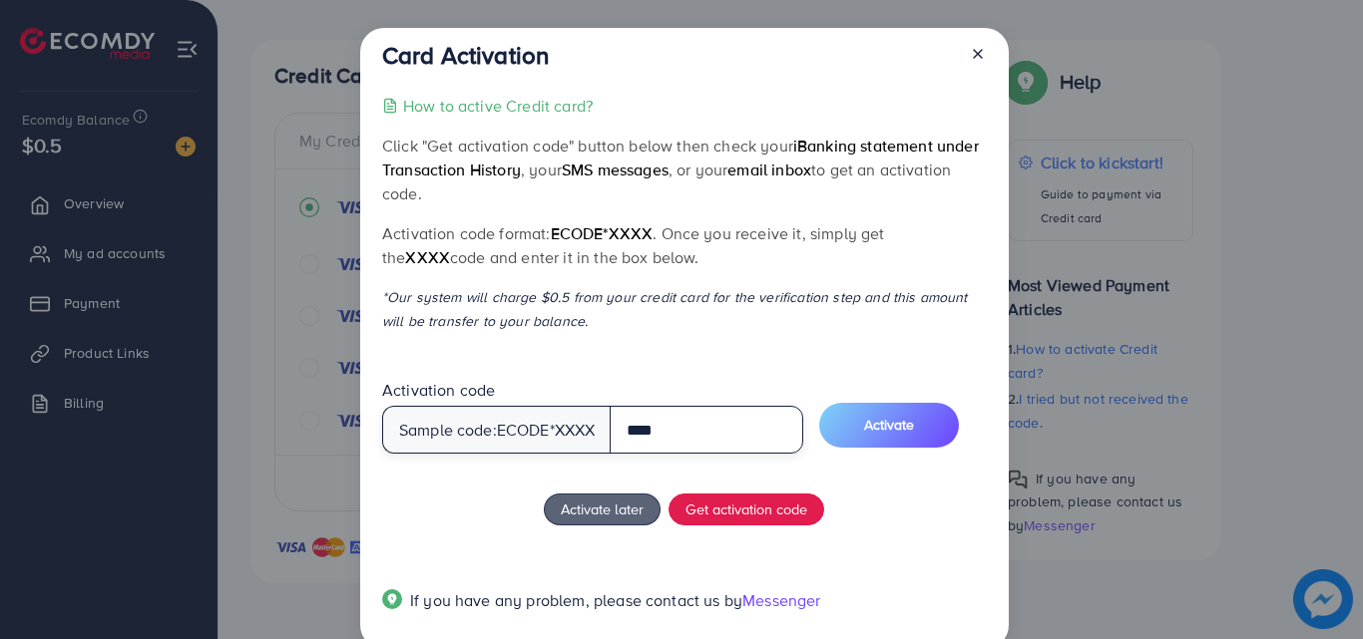
click at [678, 427] on input "****" at bounding box center [707, 430] width 194 height 48
click at [646, 429] on input "****" at bounding box center [707, 430] width 194 height 48
type input "****"
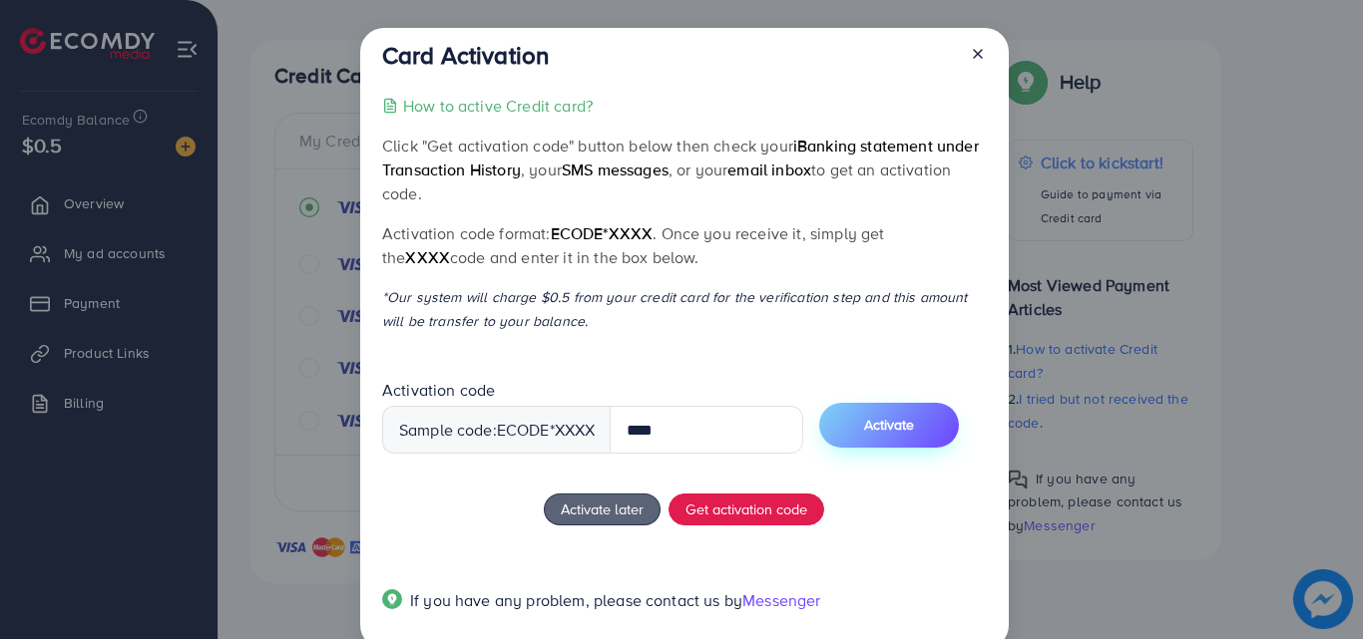
click at [914, 430] on span "Activate" at bounding box center [889, 425] width 50 height 20
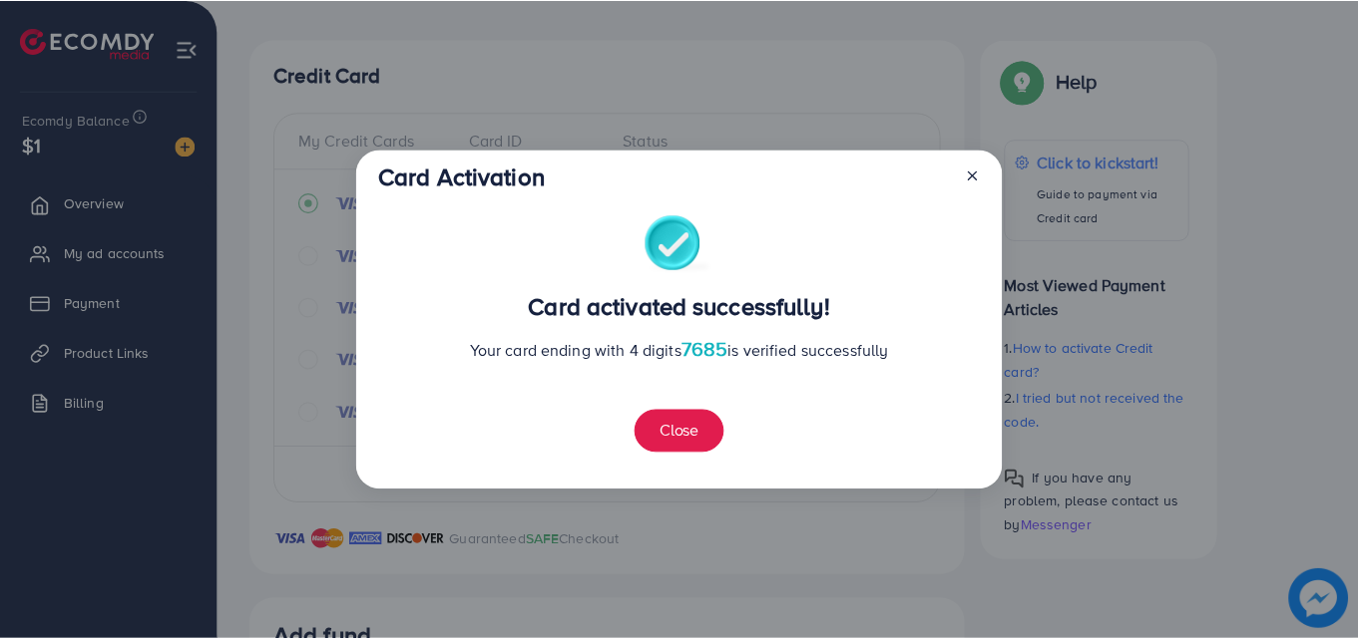
scroll to position [770, 0]
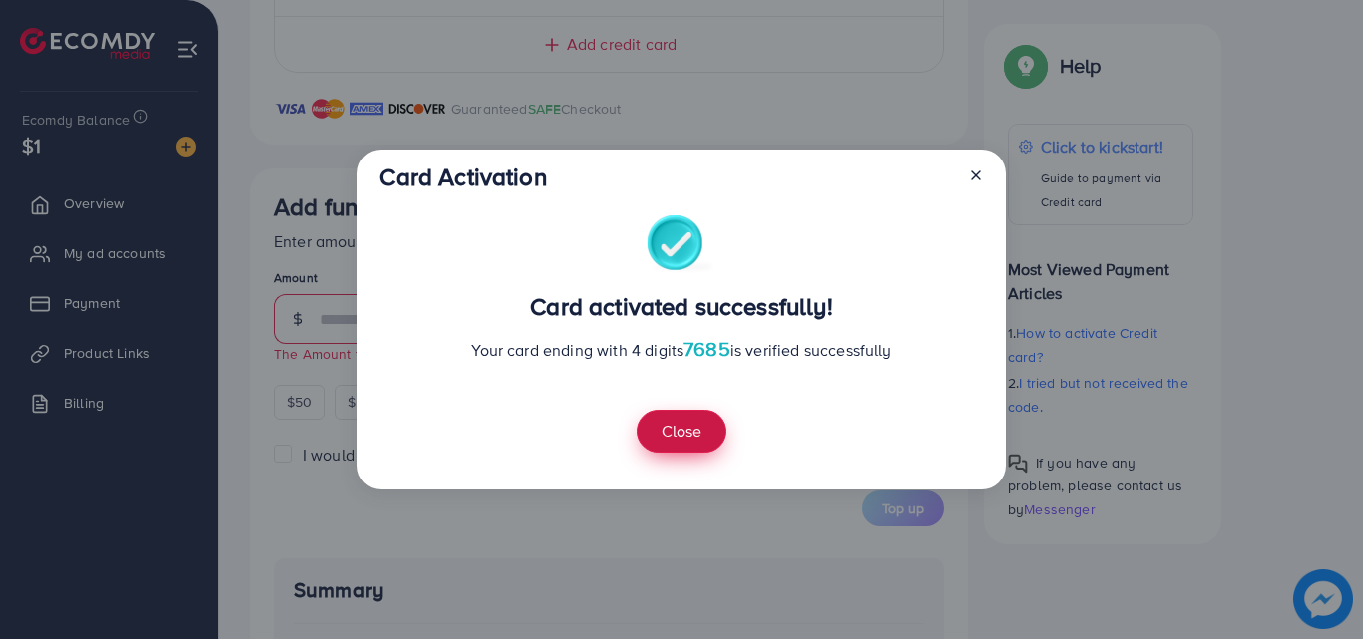
click at [660, 434] on button "Close" at bounding box center [681, 431] width 90 height 43
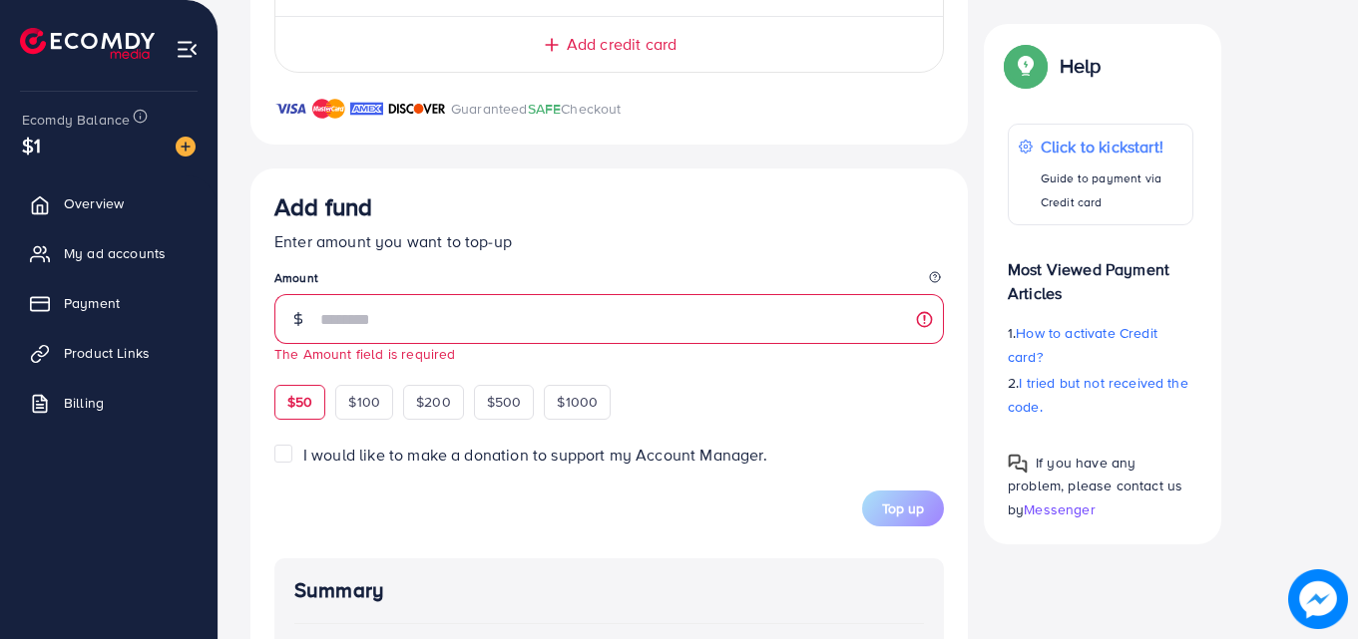
click at [307, 405] on span "$50" at bounding box center [299, 402] width 25 height 20
type input "**"
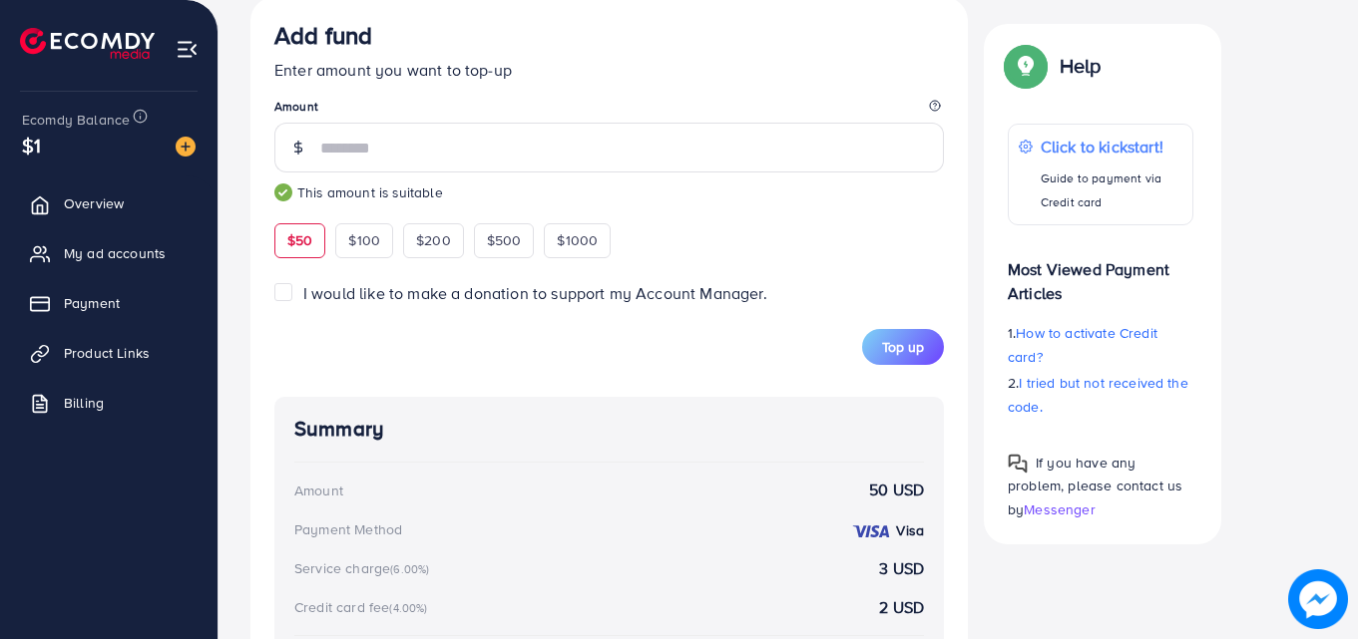
scroll to position [943, 0]
click at [903, 347] on span "Top up" at bounding box center [903, 346] width 42 height 20
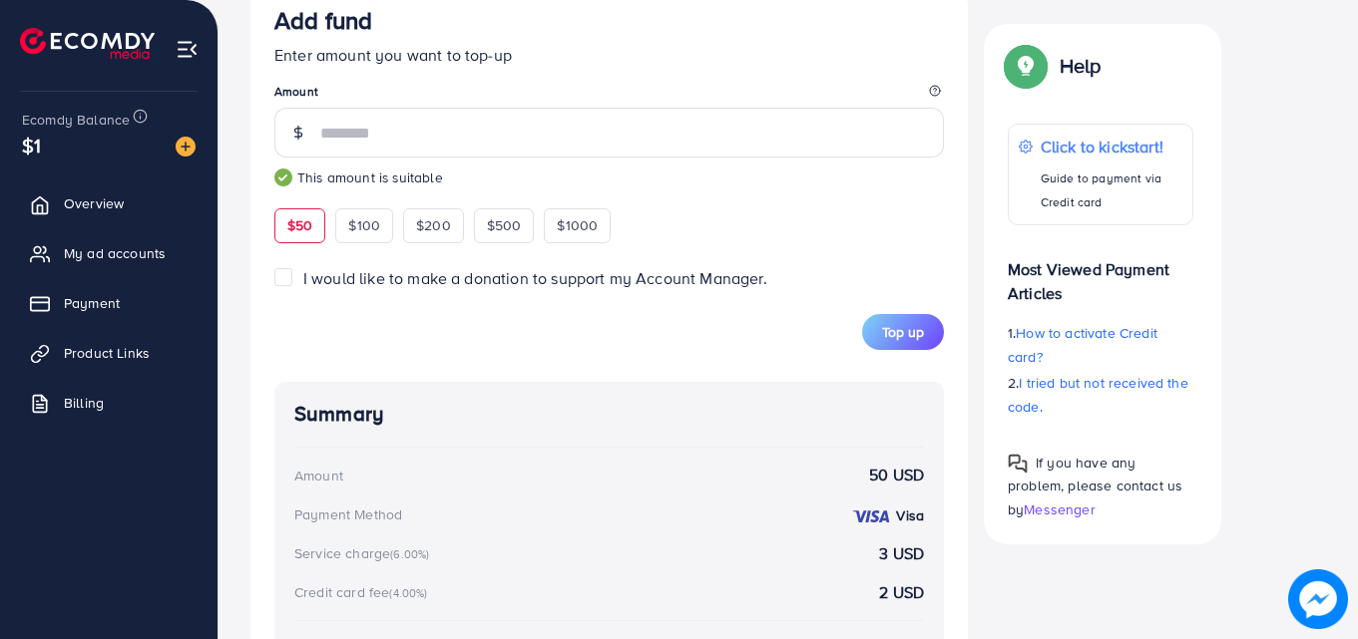
scroll to position [950, 0]
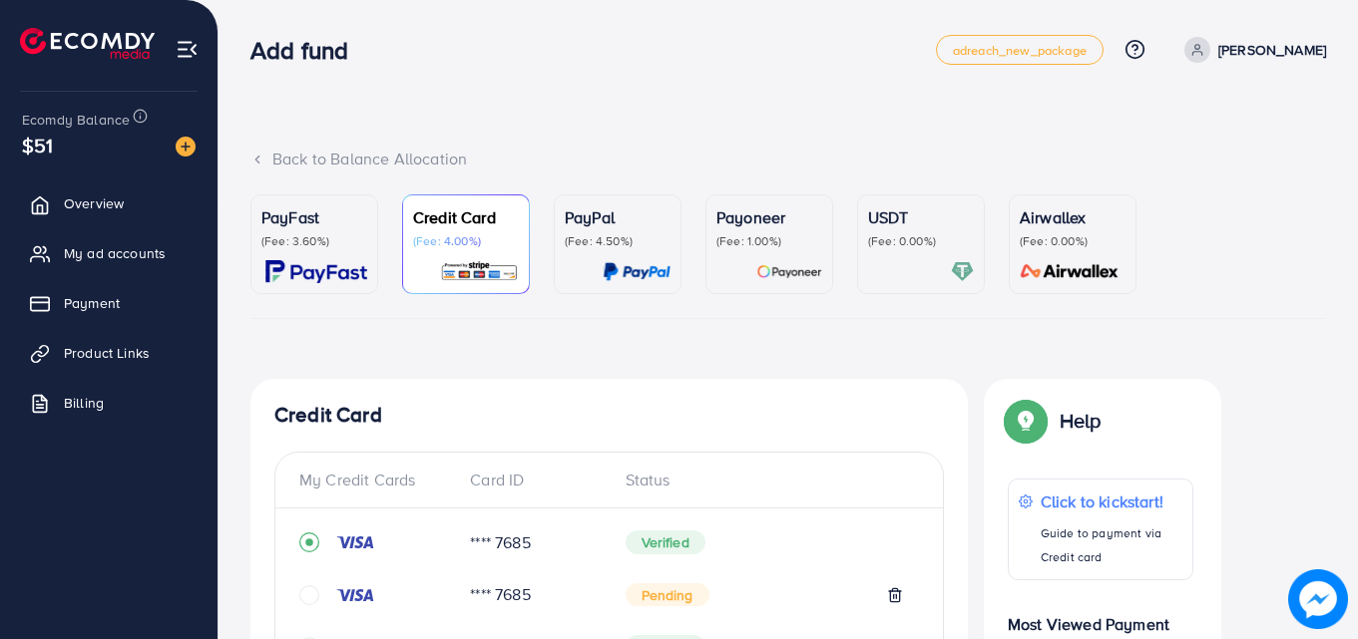
scroll to position [770, 0]
